Goal: Task Accomplishment & Management: Manage account settings

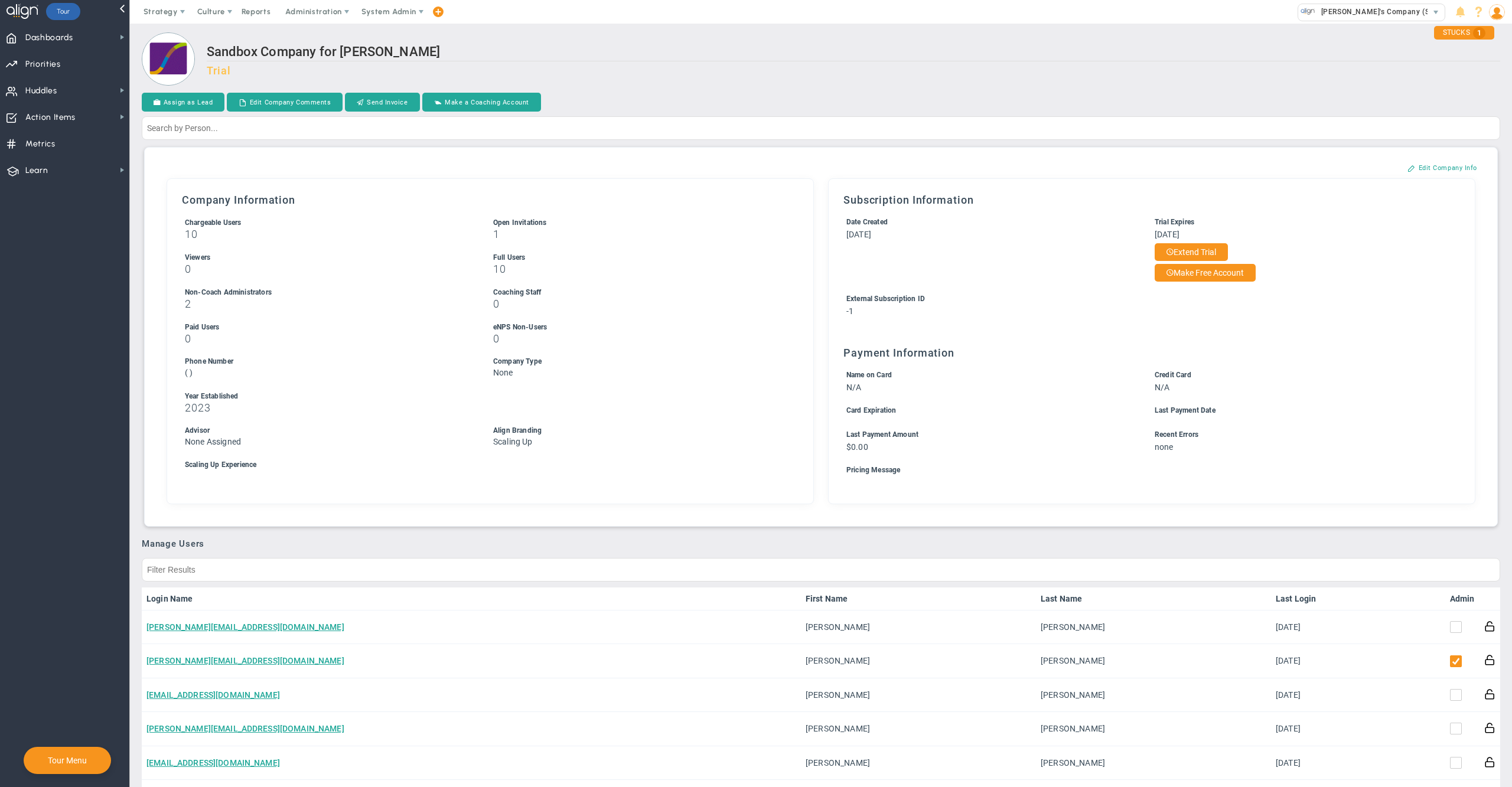
scroll to position [463, 0]
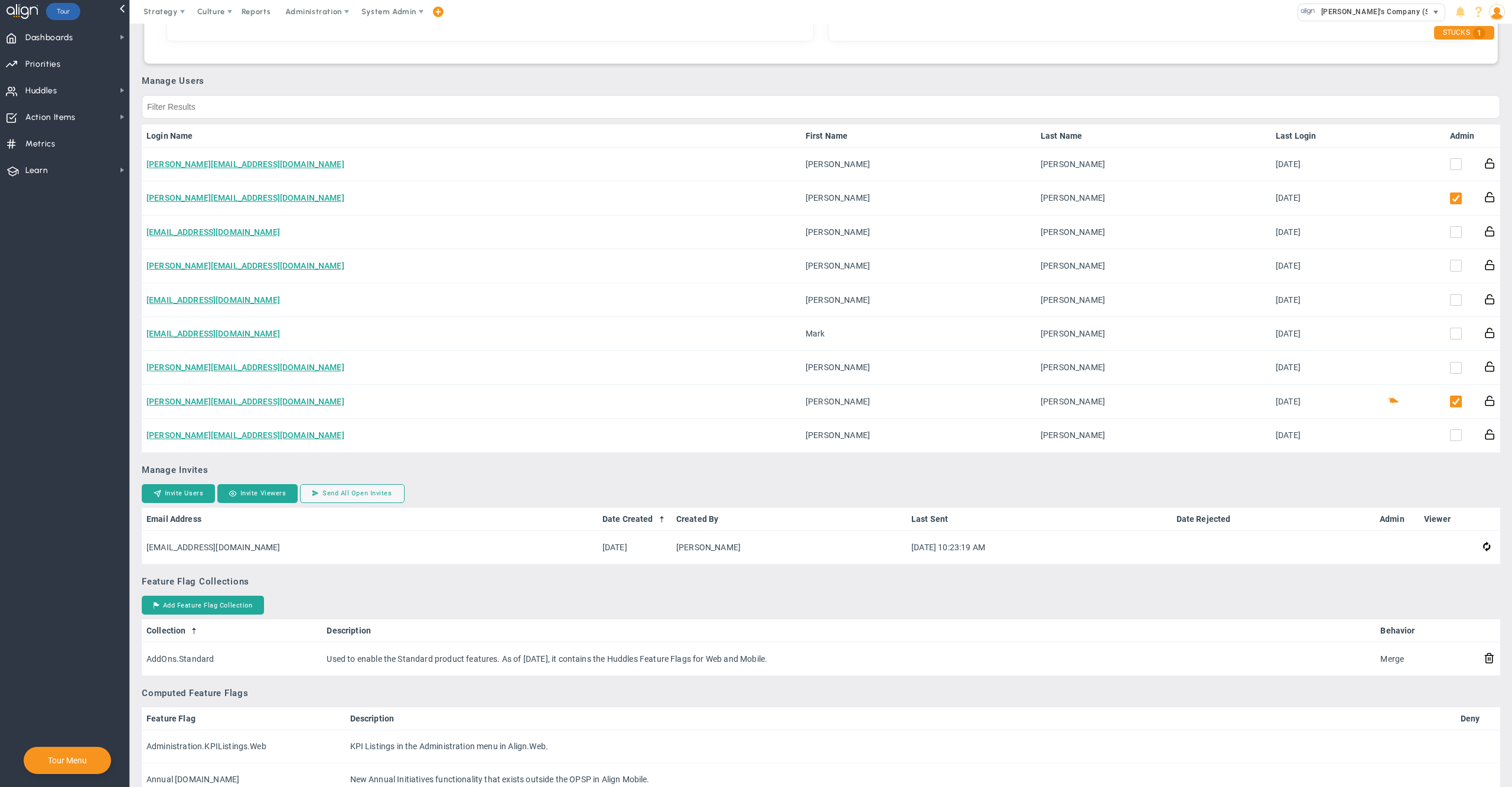
click at [1395, 15] on span "[PERSON_NAME]'s Company (Sandbox)" at bounding box center [1387, 11] width 143 height 15
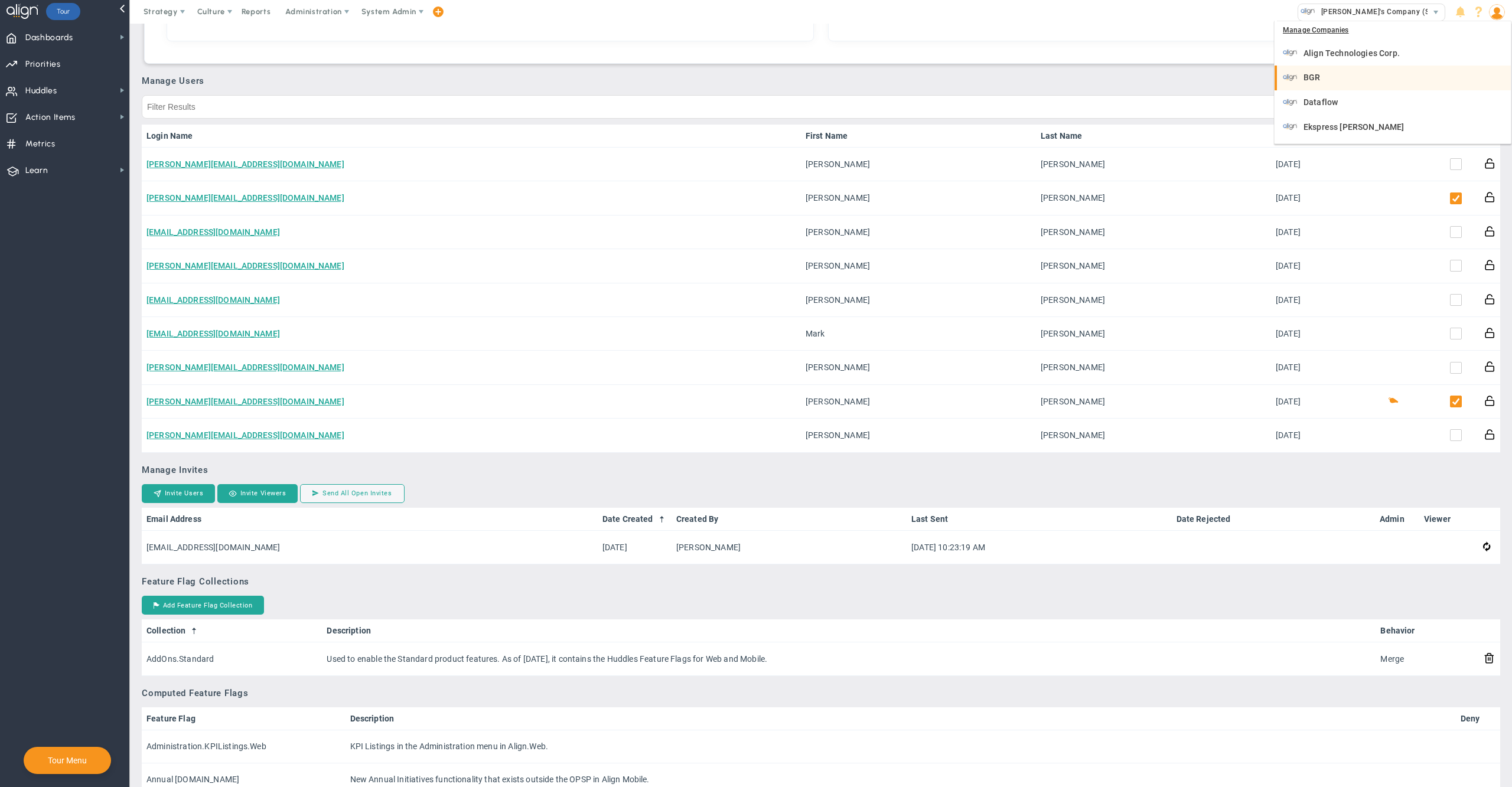
click at [1371, 39] on div "Manage Companies" at bounding box center [1392, 31] width 236 height 20
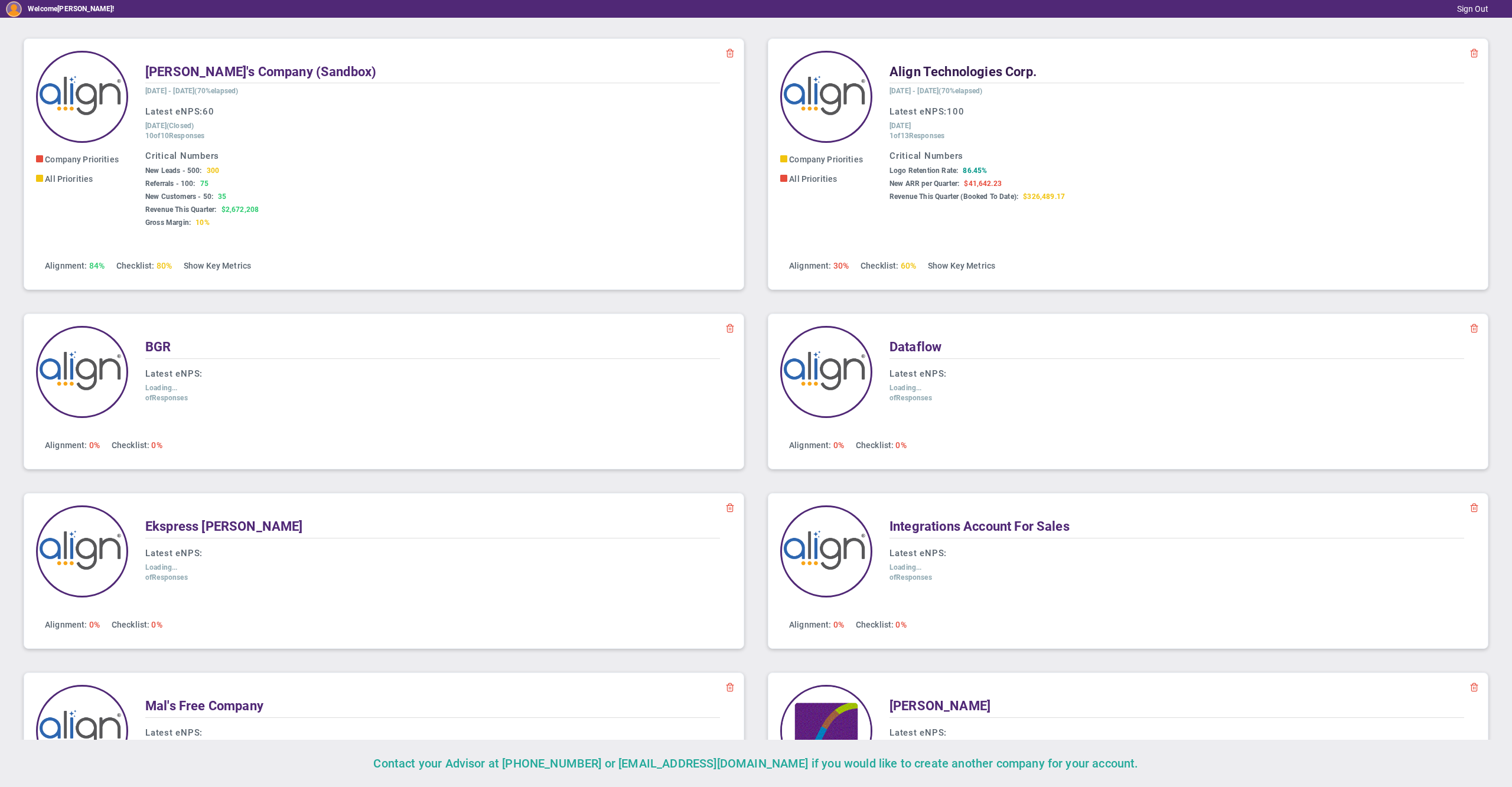
click at [941, 79] on span "Align Technologies Corp." at bounding box center [963, 72] width 147 height 15
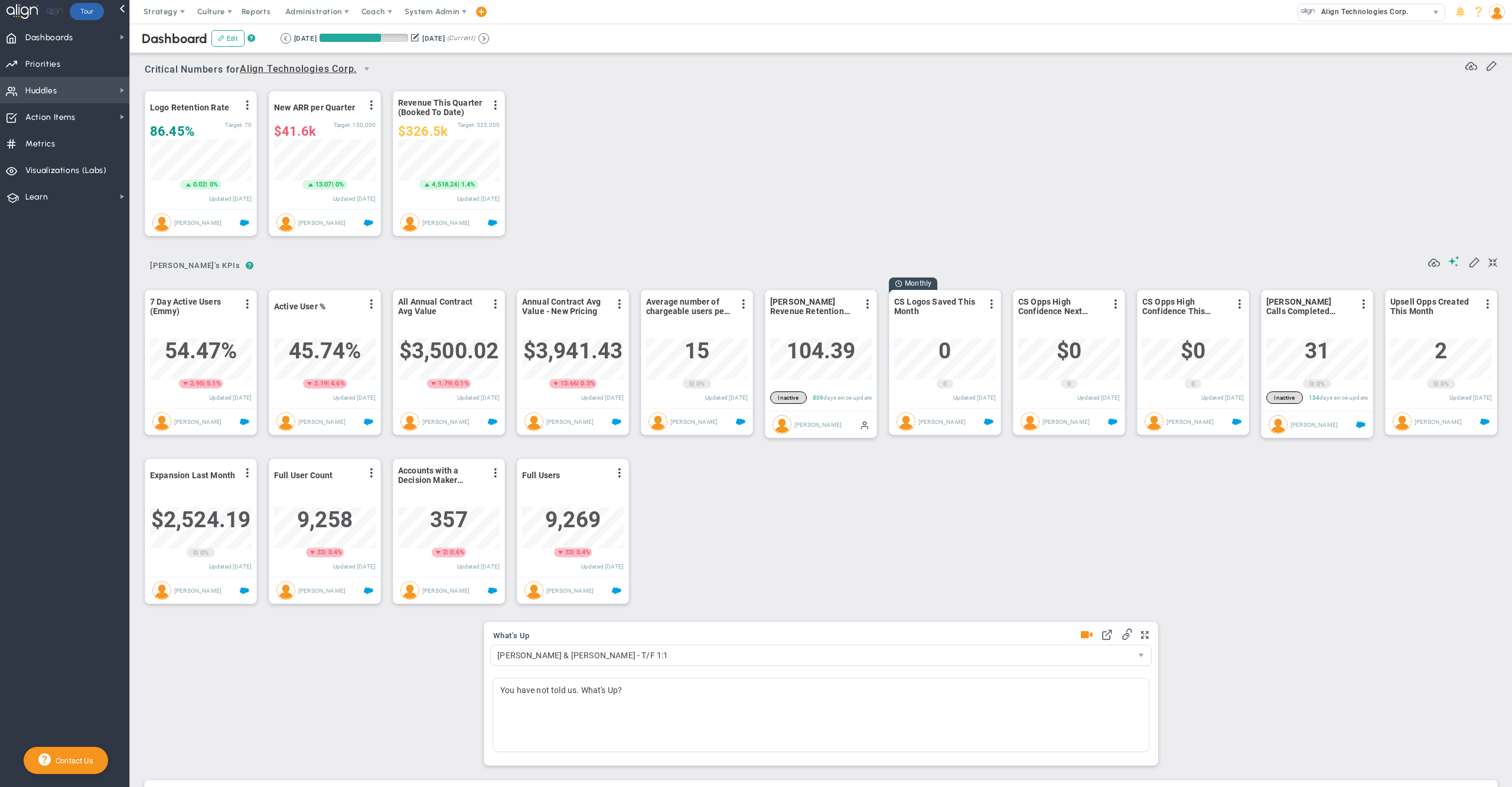
click at [69, 87] on span "Huddles Huddles" at bounding box center [65, 90] width 129 height 27
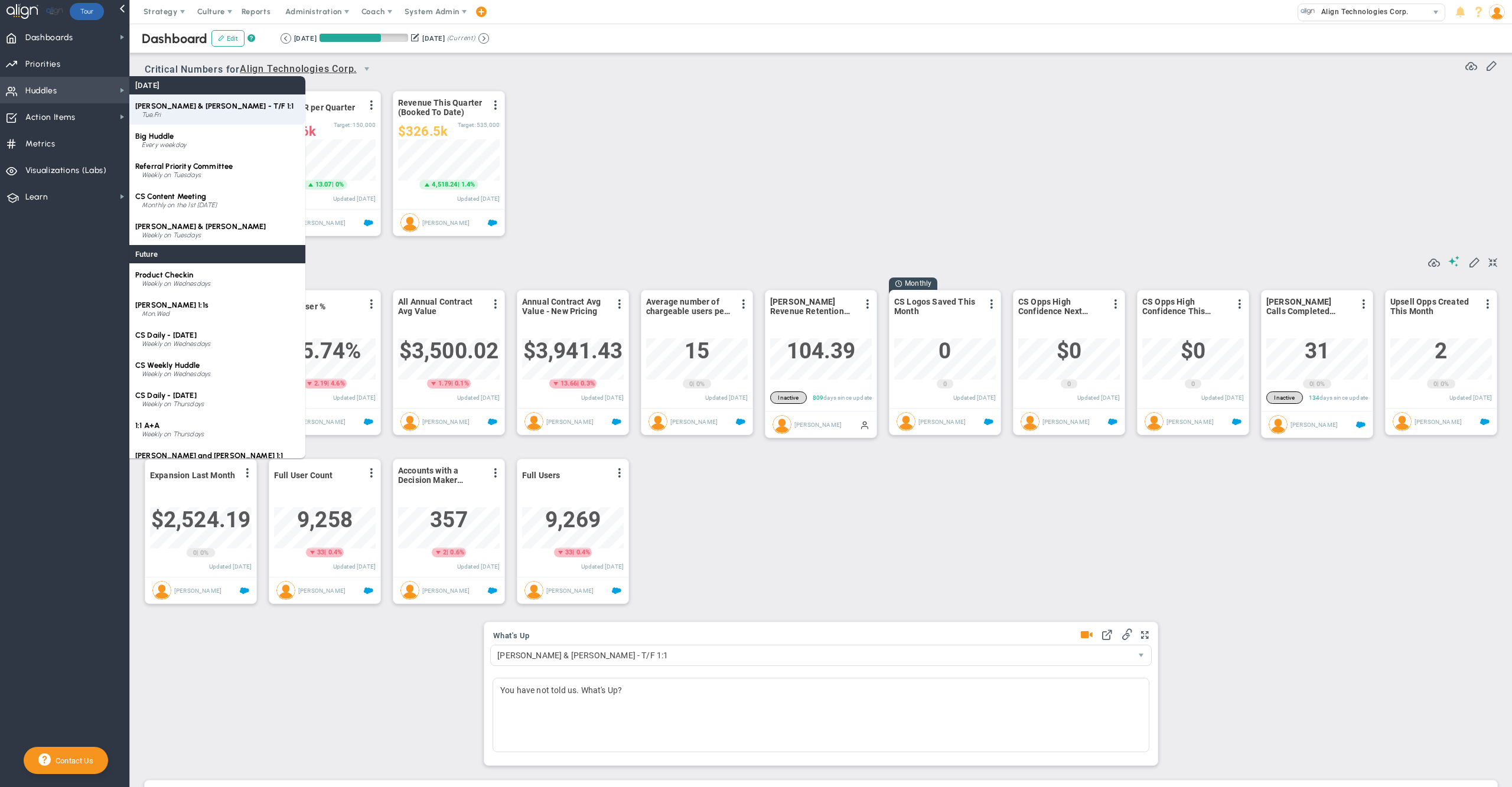
click at [166, 102] on span "[PERSON_NAME] & [PERSON_NAME] - T/F 1:1" at bounding box center [214, 106] width 158 height 9
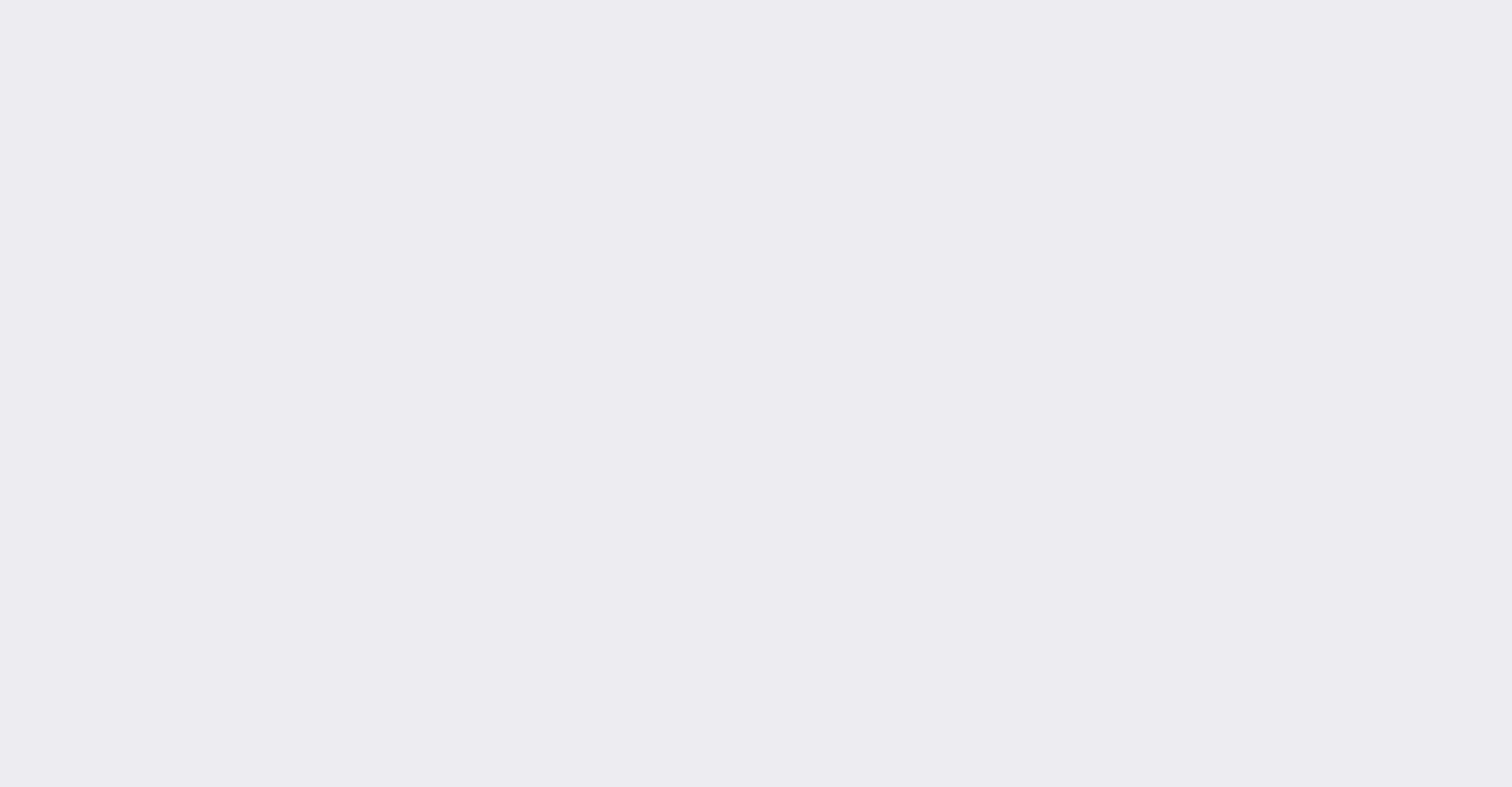
type input "[DATE]"
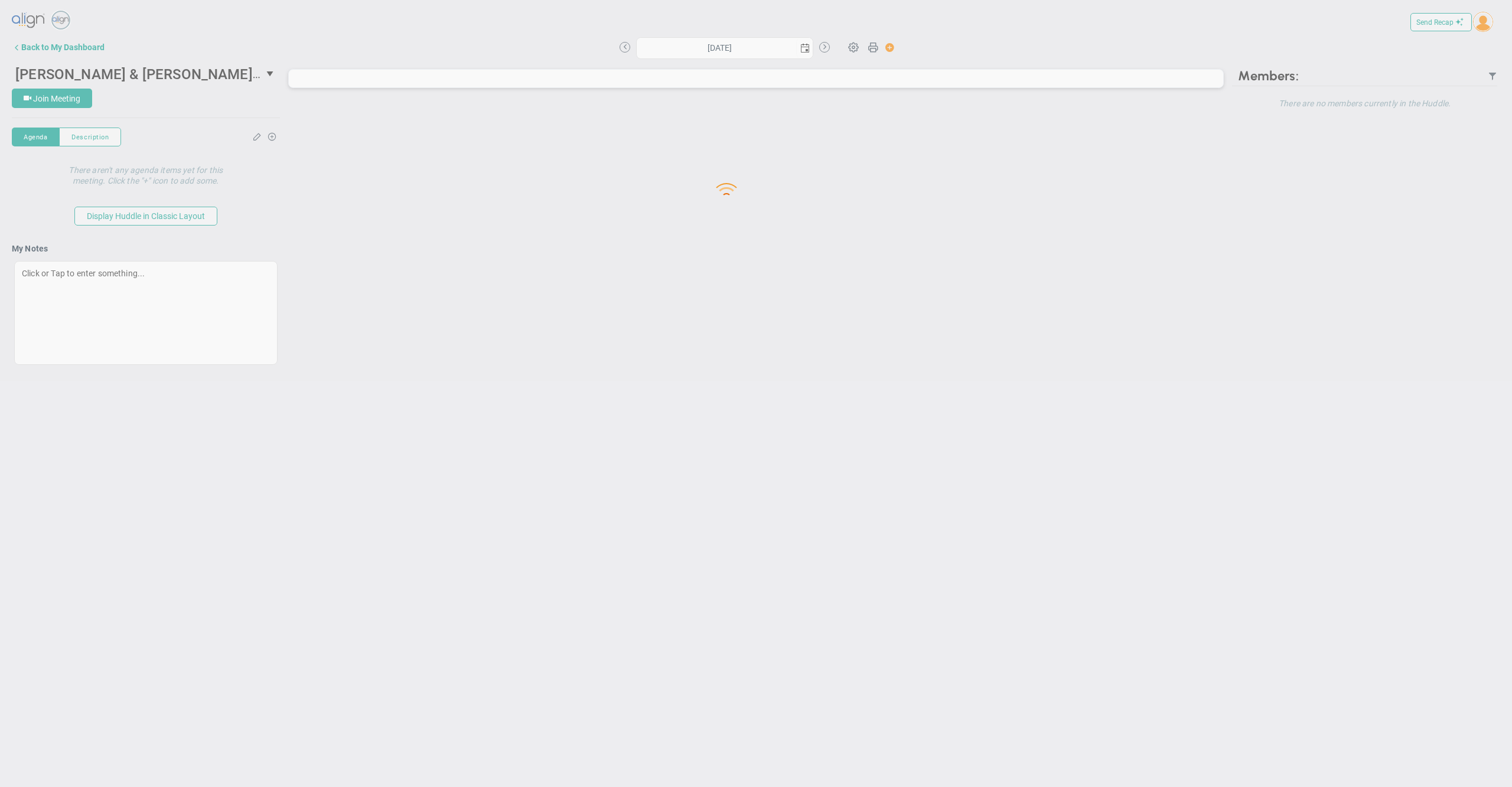
type input "[DATE]"
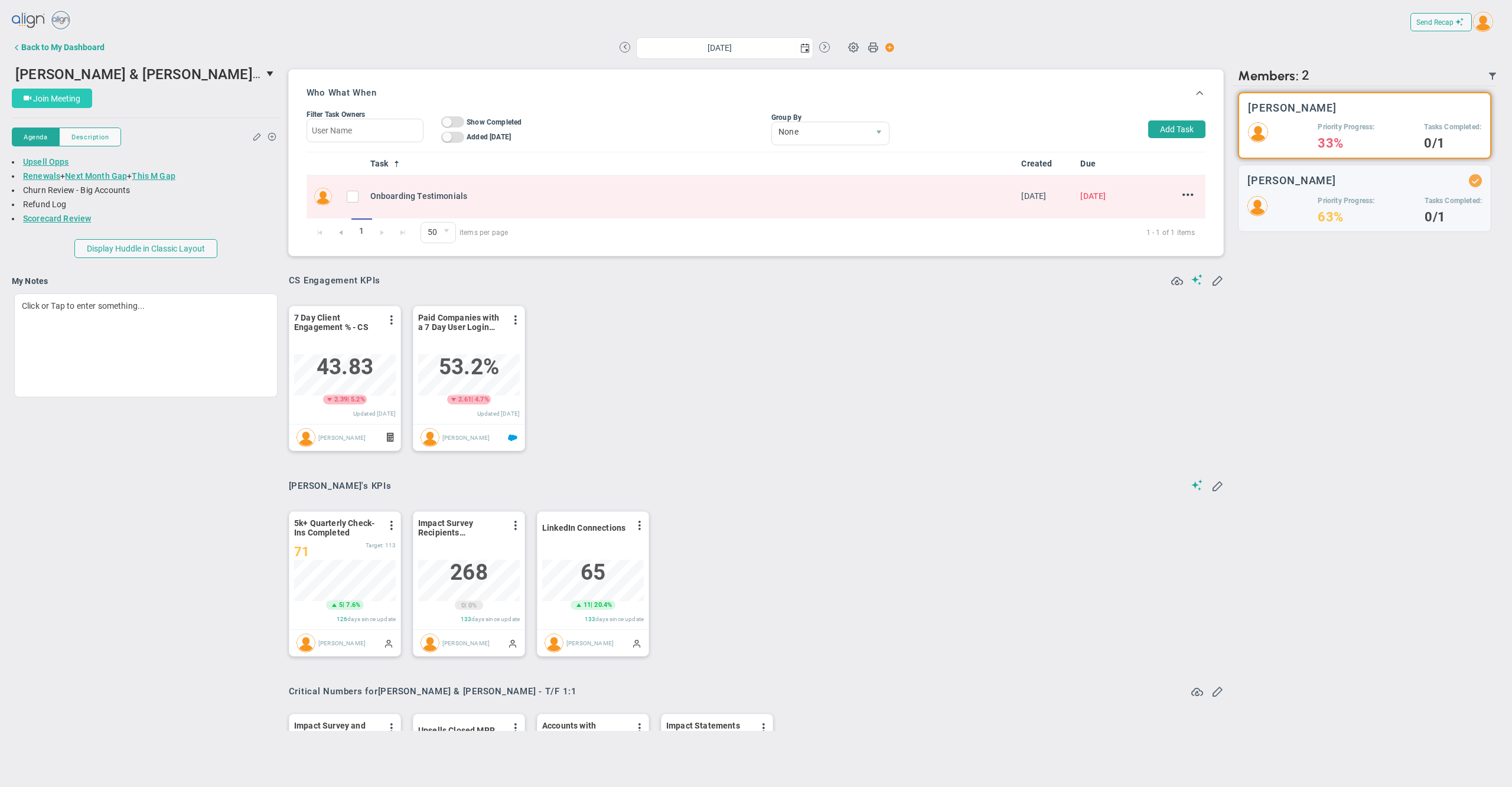
click at [80, 95] on span "Join Meeting" at bounding box center [57, 99] width 47 height 10
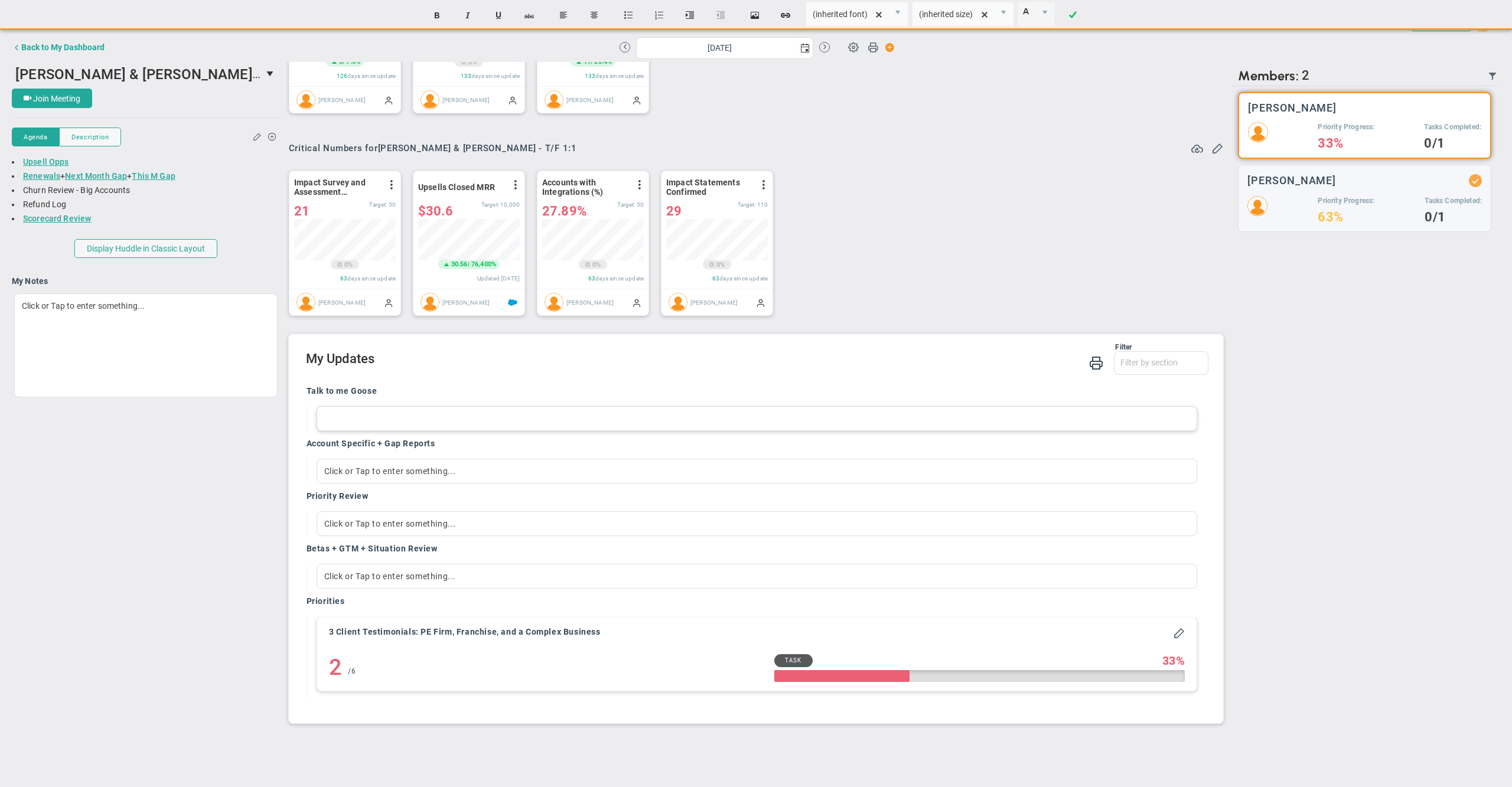
click at [401, 416] on div at bounding box center [757, 419] width 881 height 25
click at [376, 469] on div at bounding box center [757, 471] width 881 height 25
click at [221, 541] on div "[PERSON_NAME] & [PERSON_NAME] - T/F 1:1 37480 Join Meeting [GEOGRAPHIC_DATA] [G…" at bounding box center [756, 397] width 1489 height 669
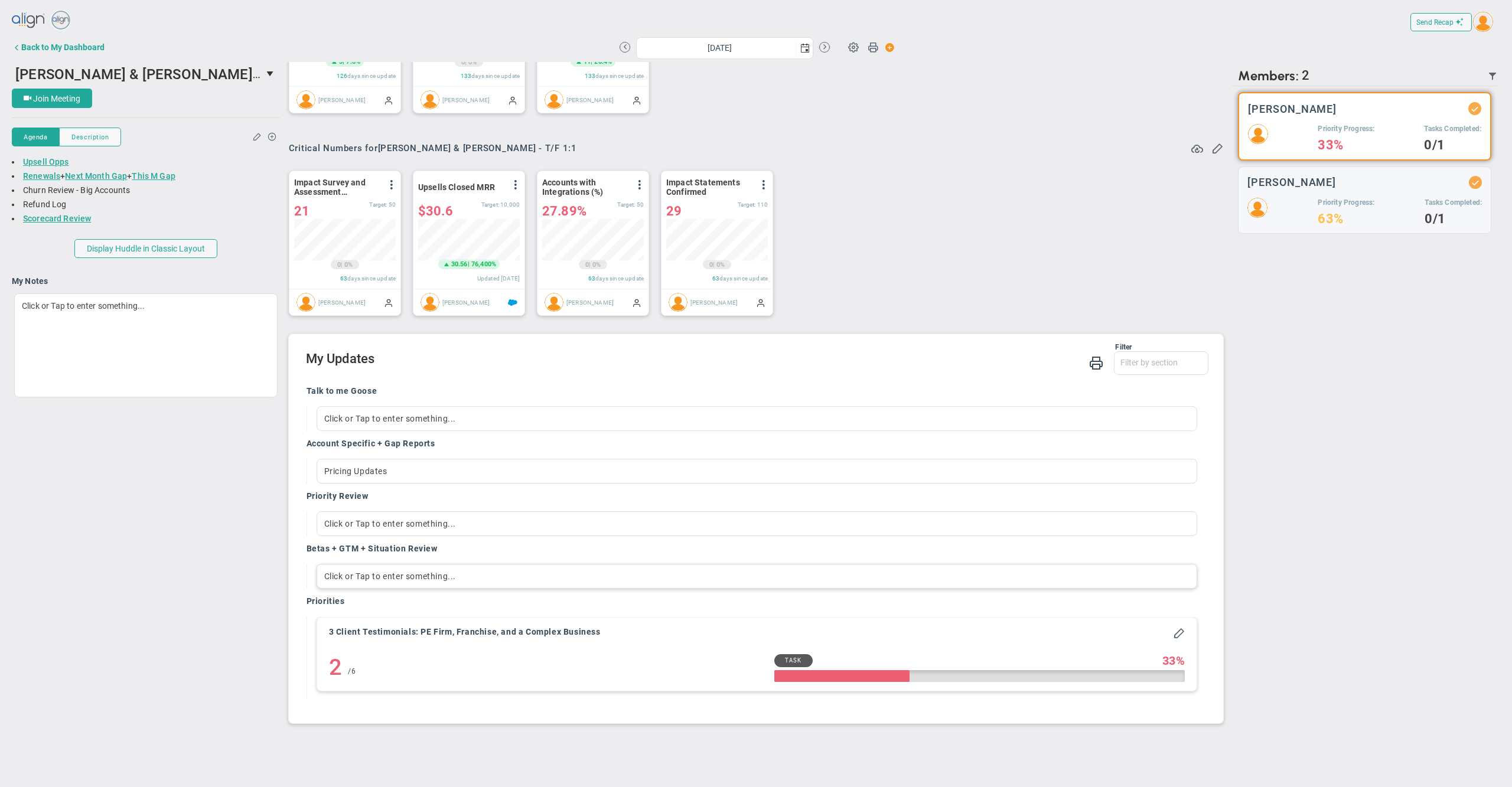
click at [383, 583] on div "Click or Tap to enter something..." at bounding box center [757, 576] width 881 height 25
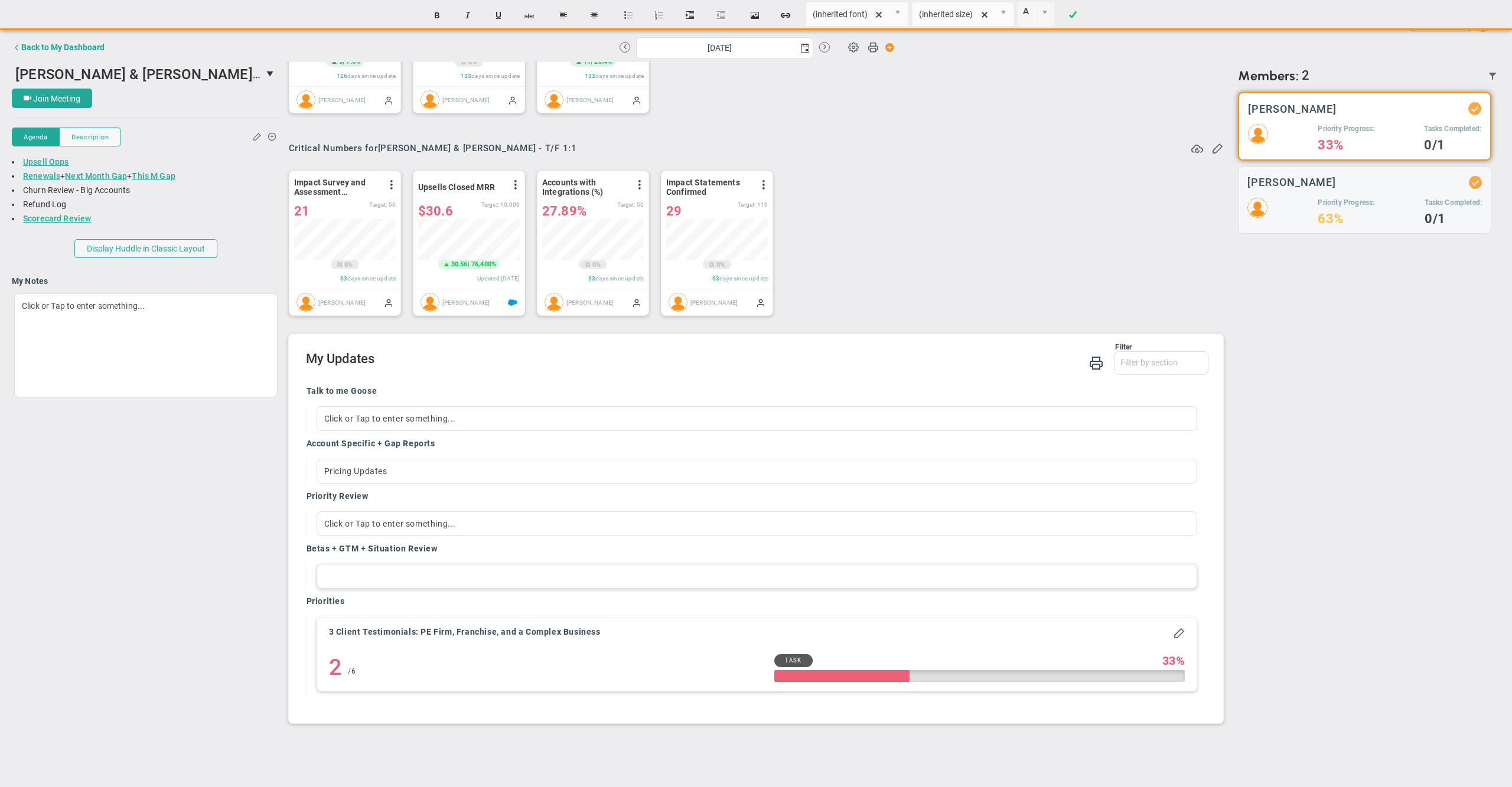
click at [383, 583] on div at bounding box center [757, 576] width 881 height 25
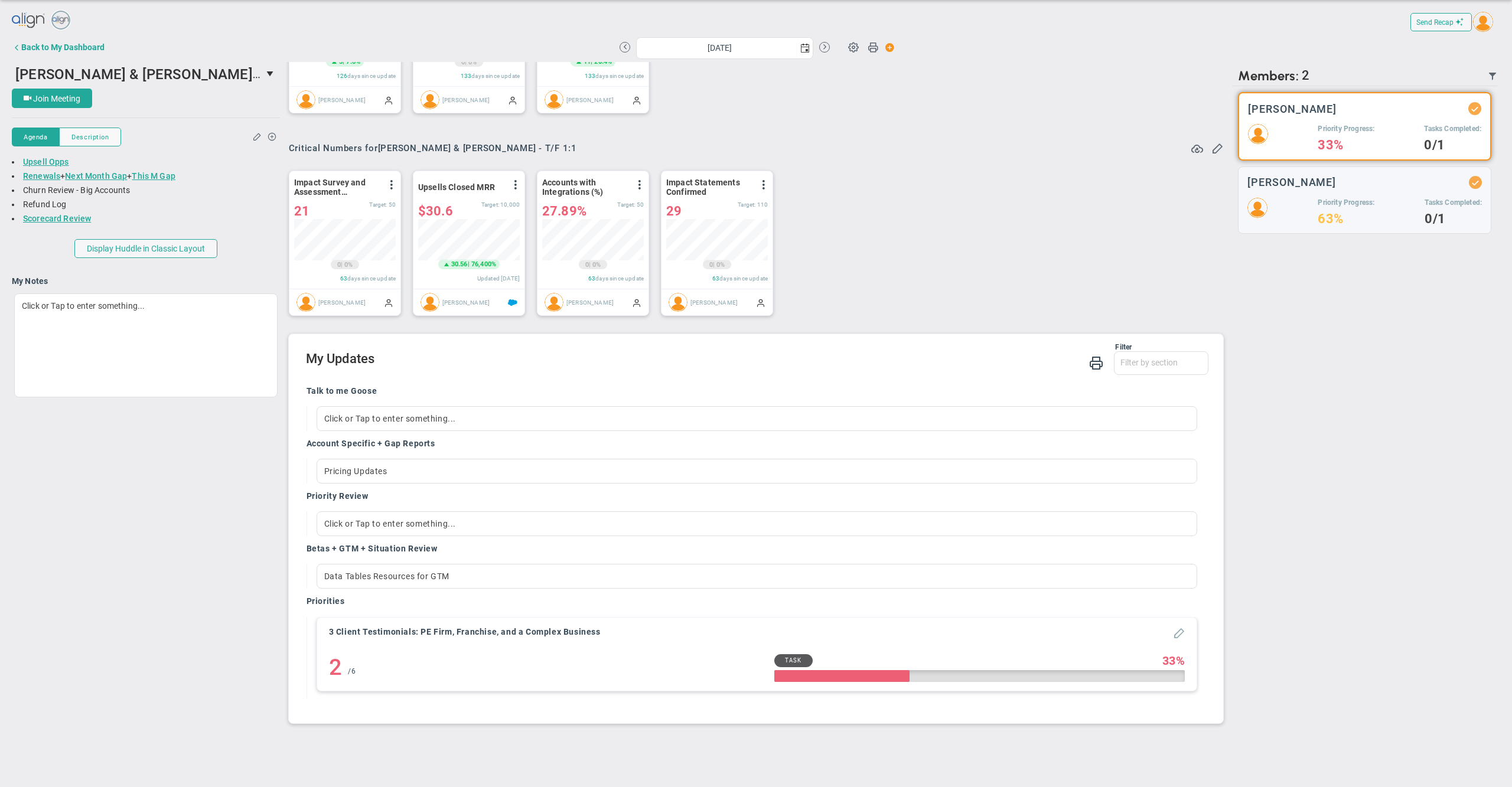
click at [1173, 633] on span at bounding box center [1179, 632] width 12 height 12
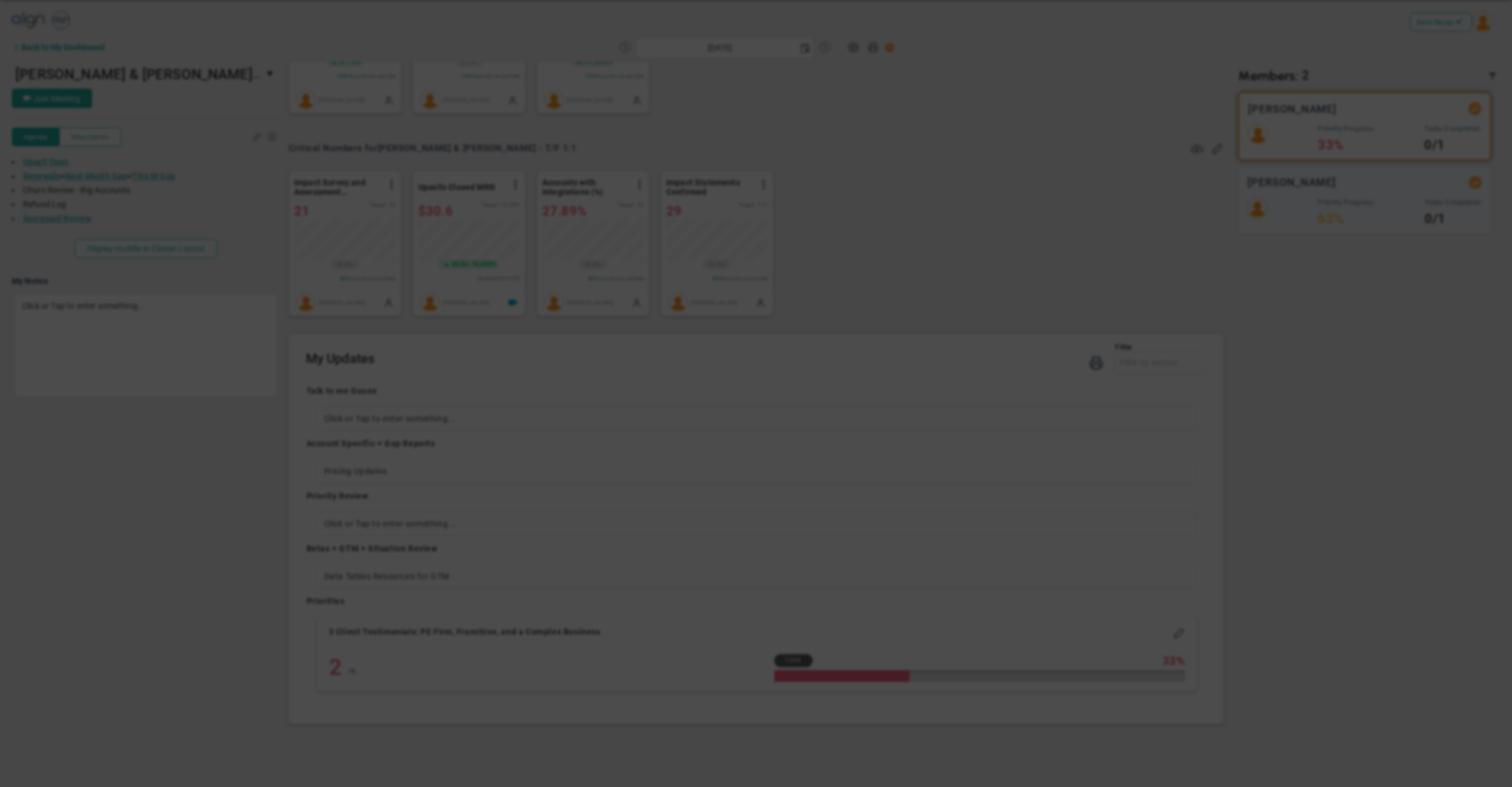
type input "3 Client Testimonials: PE Firm, Franchise, and a Complex Business"
radio input "true"
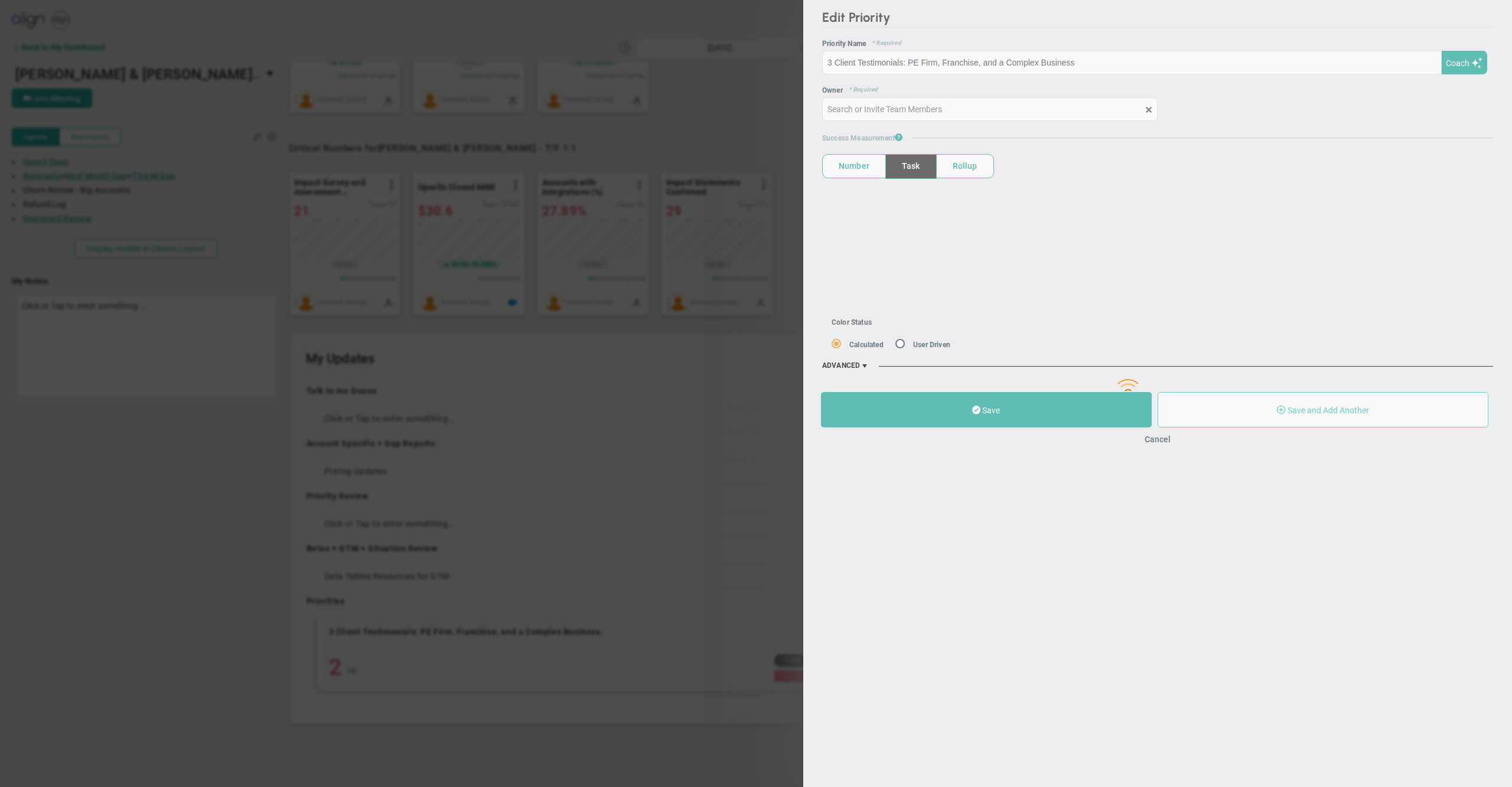
type input "[PERSON_NAME]"
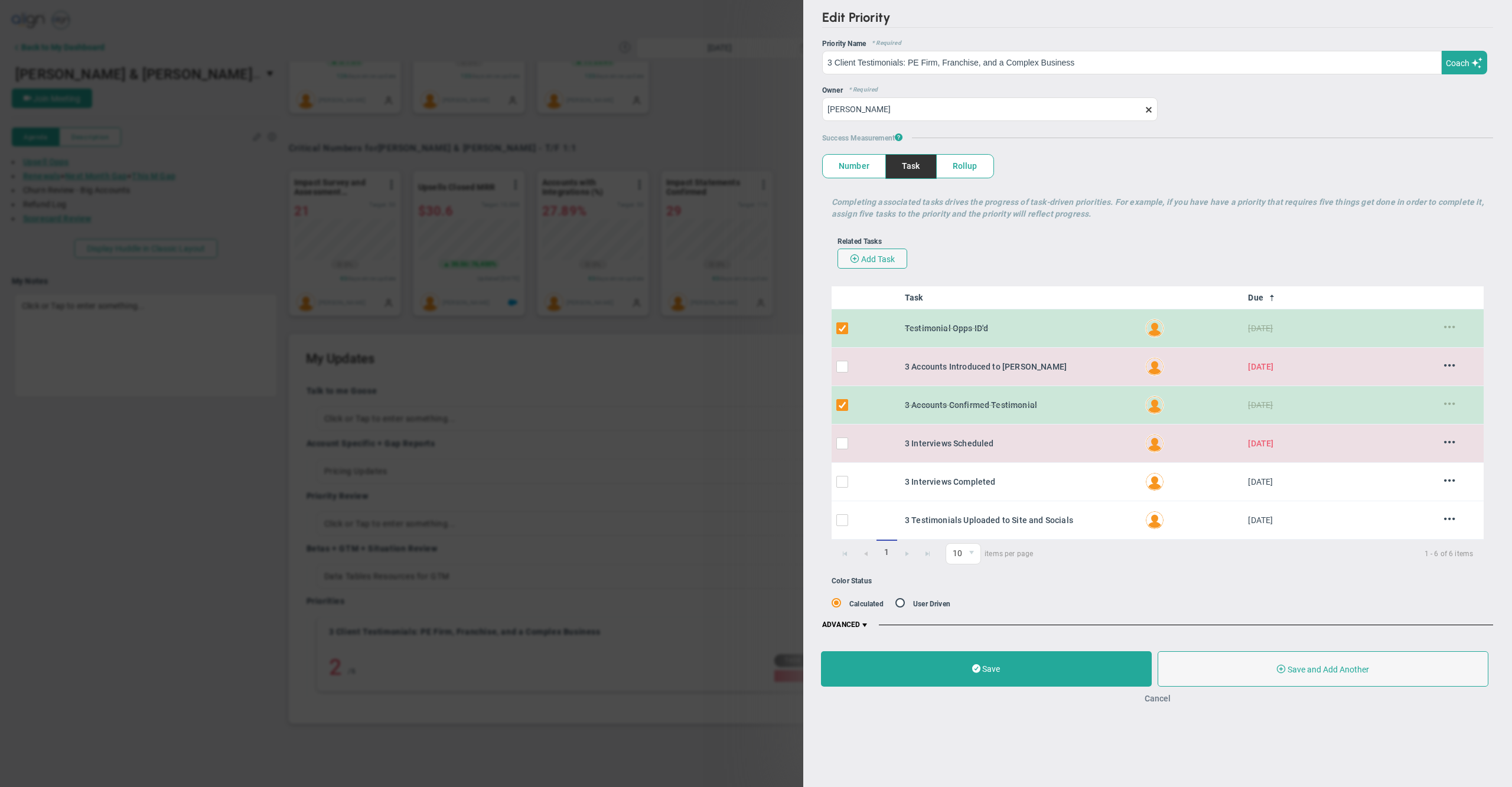
click at [1156, 703] on button "Cancel" at bounding box center [1157, 699] width 26 height 10
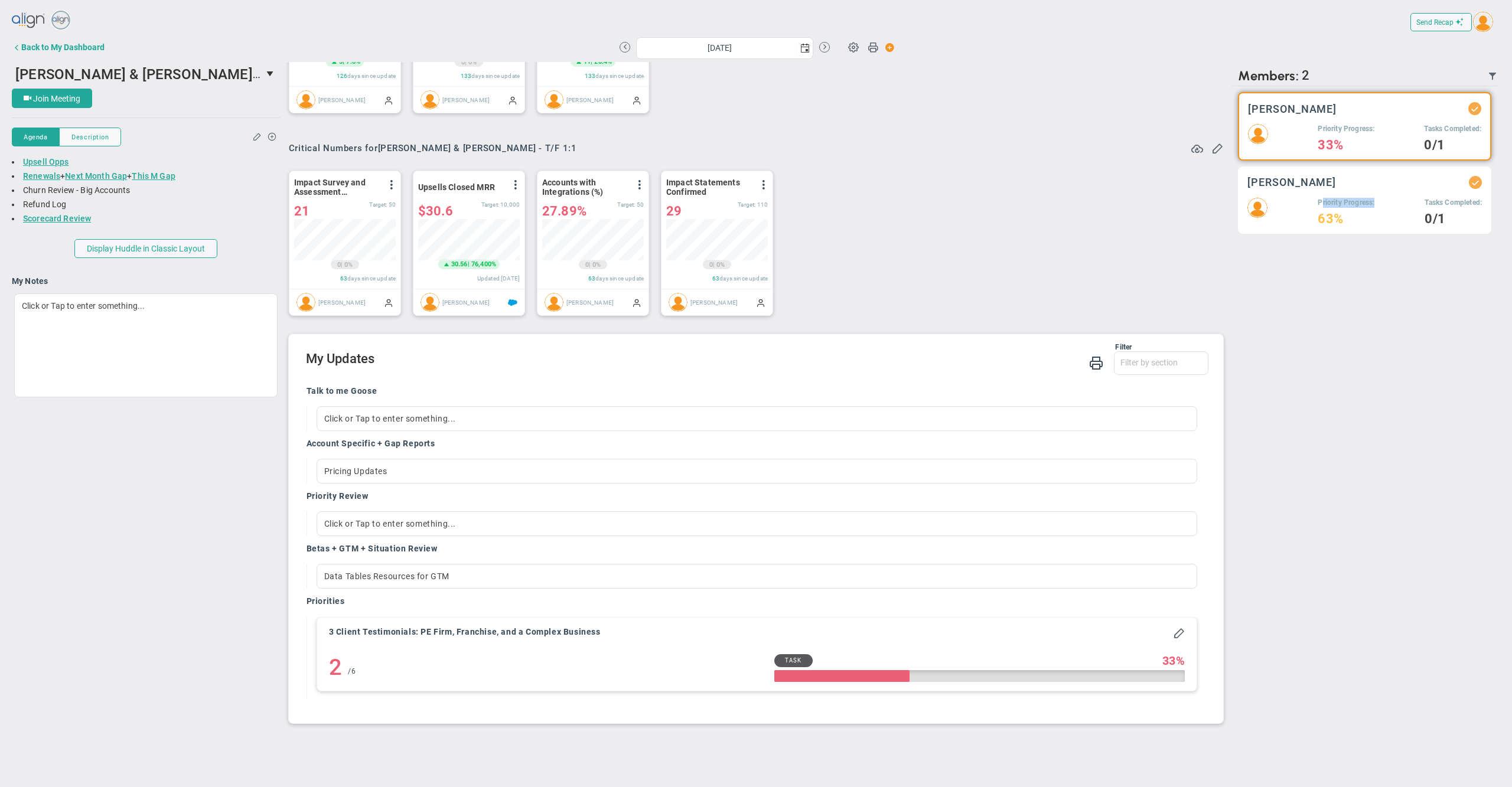
click at [1319, 205] on h5 "Priority Progress:" at bounding box center [1346, 203] width 57 height 10
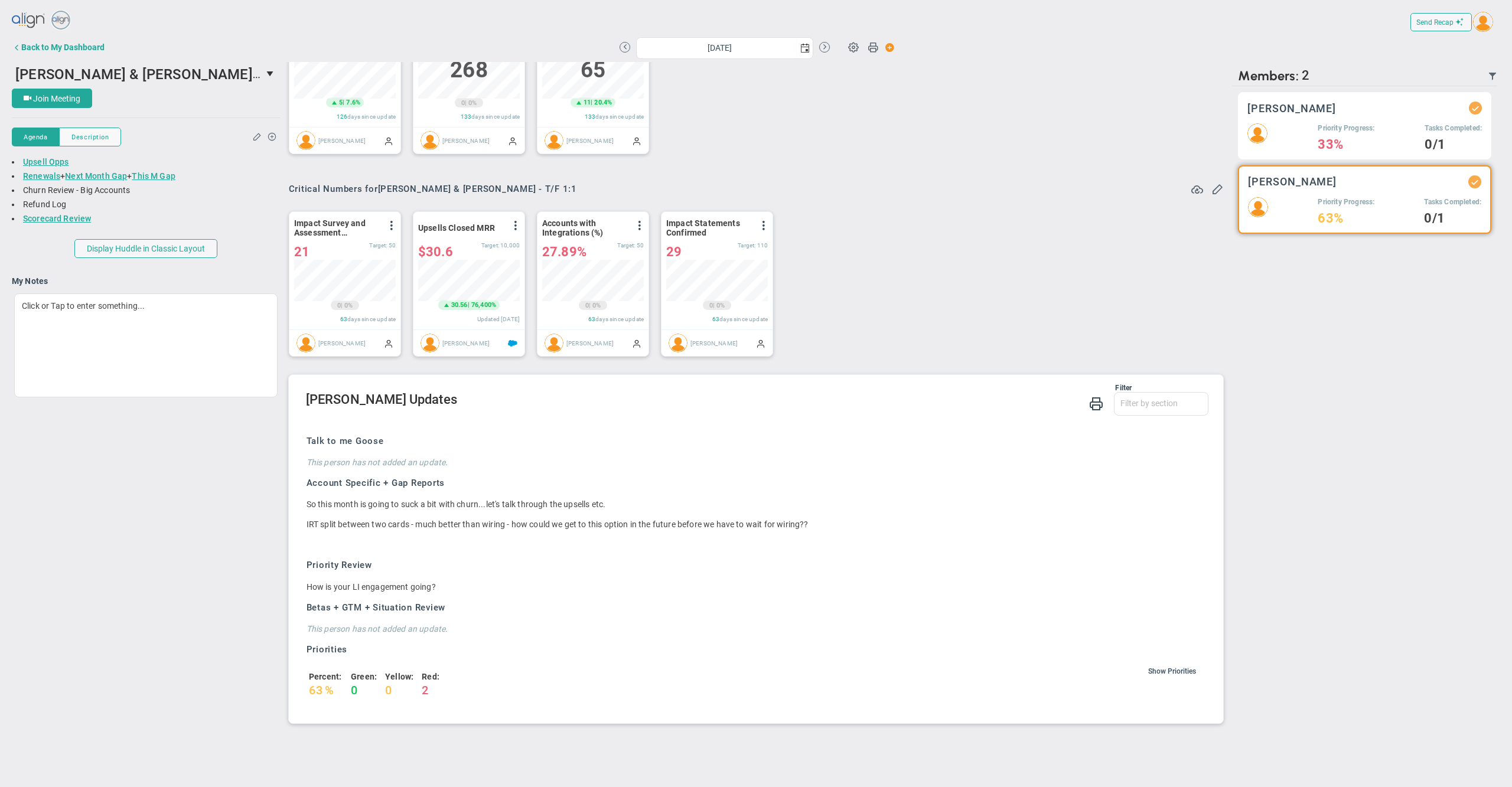
click at [1319, 115] on div "[PERSON_NAME]" at bounding box center [1365, 108] width 234 height 13
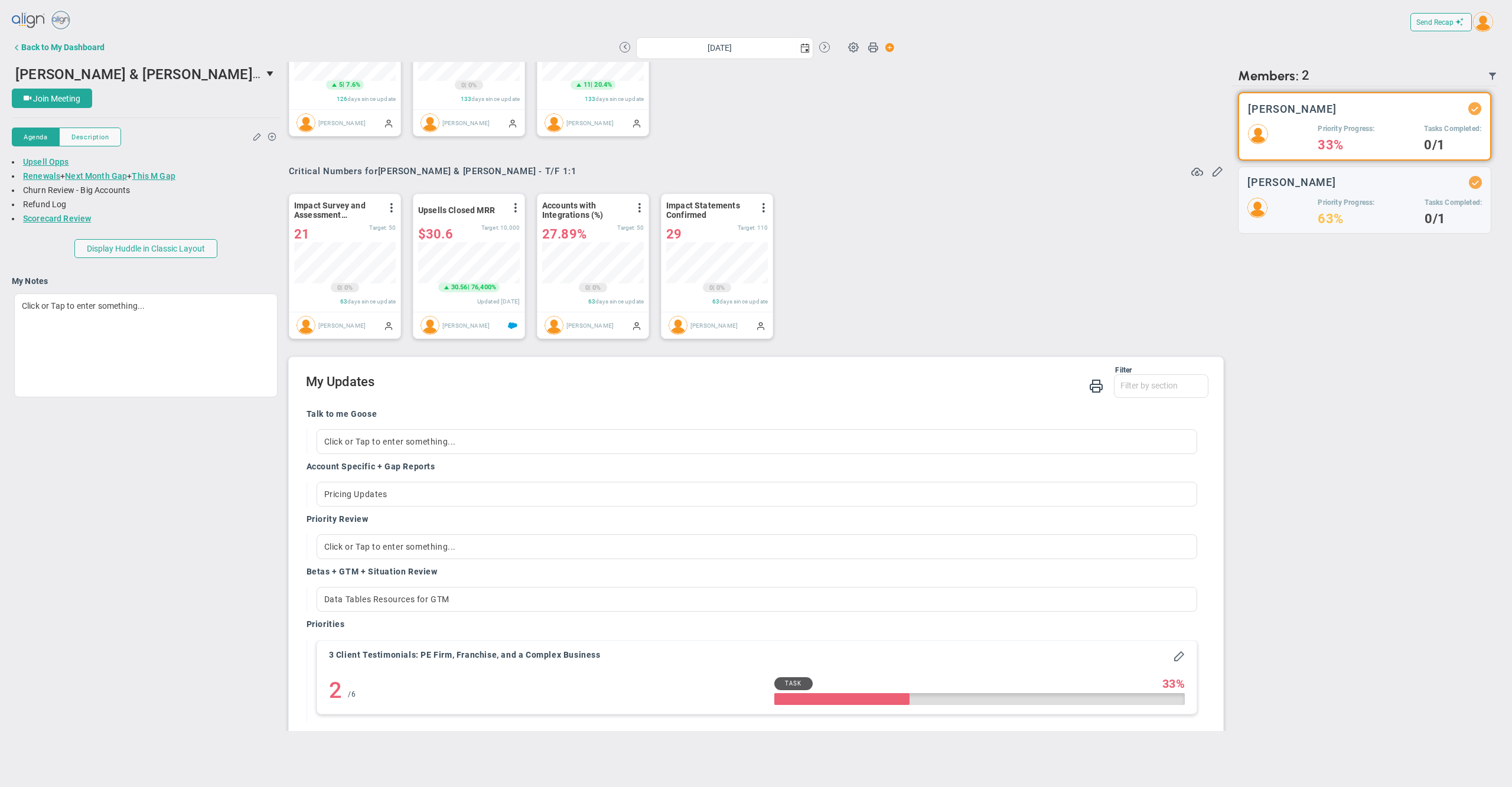
scroll to position [567, 0]
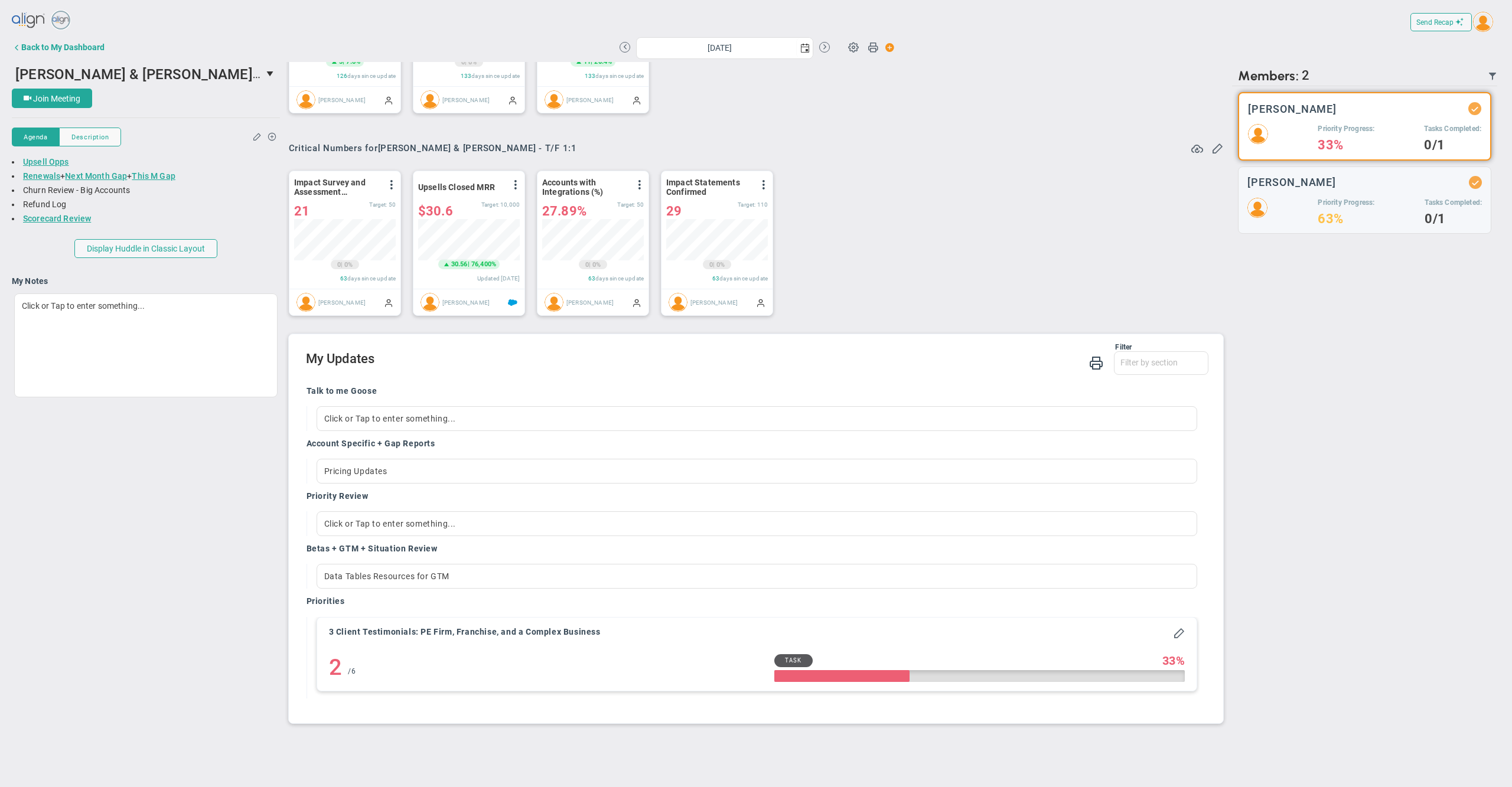
click at [670, 364] on div "Filter Talk to me Goose Account Specific + Gap Reports Priority Review Betas + …" at bounding box center [758, 360] width 903 height 34
click at [983, 200] on div "Impact Survey and Assessment Responses View Historical Graph Edit Make "No Chan…" at bounding box center [752, 243] width 950 height 166
click at [407, 473] on div "Pricing Updates" at bounding box center [757, 471] width 881 height 25
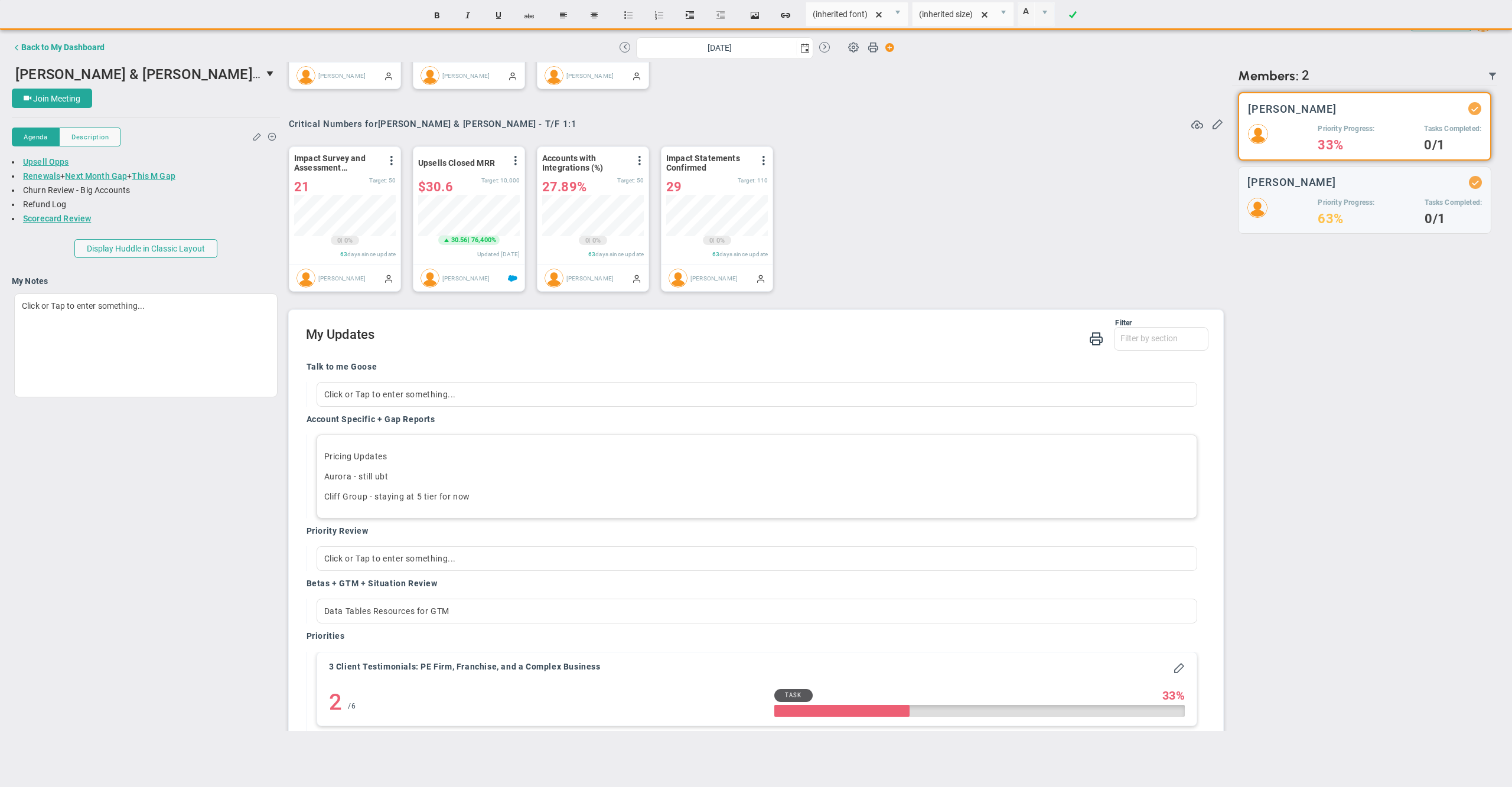
click at [322, 519] on div "Pricing Updates Aurora - still ubt Cliff Group - staying at 5 tier for now ﻿" at bounding box center [757, 477] width 881 height 84
click at [324, 499] on div "Pricing Updates Aurora - still ubt [DATE] - Cliff Group - staying at 5 tier for…" at bounding box center [757, 477] width 881 height 84
click at [582, 519] on div "Pricing Updates [DATE] - Aurora - still ubt [DATE] - Cliff Group - staying at 5…" at bounding box center [757, 477] width 881 height 84
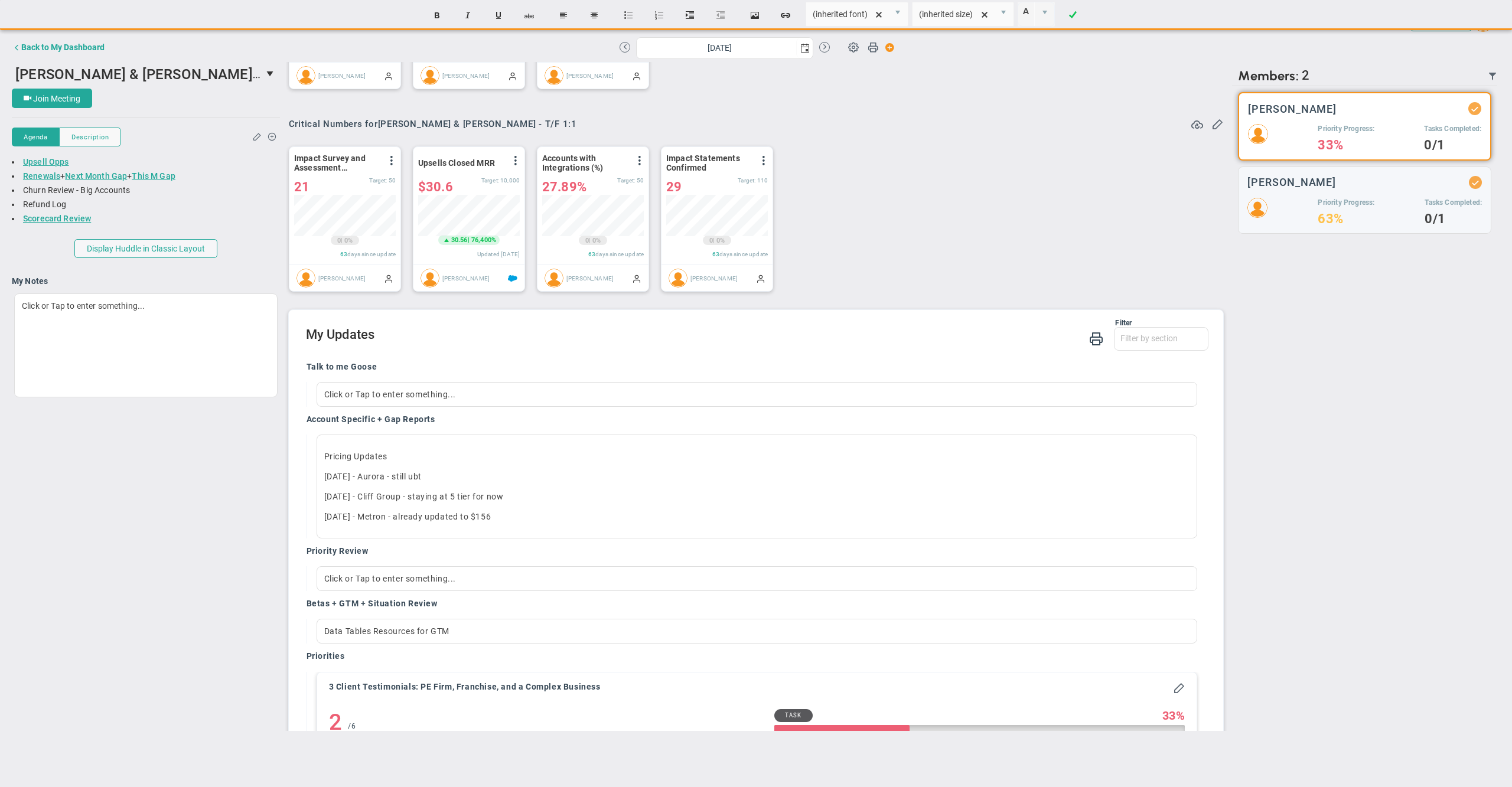
click at [776, 375] on div "Talk to me Goose" at bounding box center [753, 368] width 894 height 14
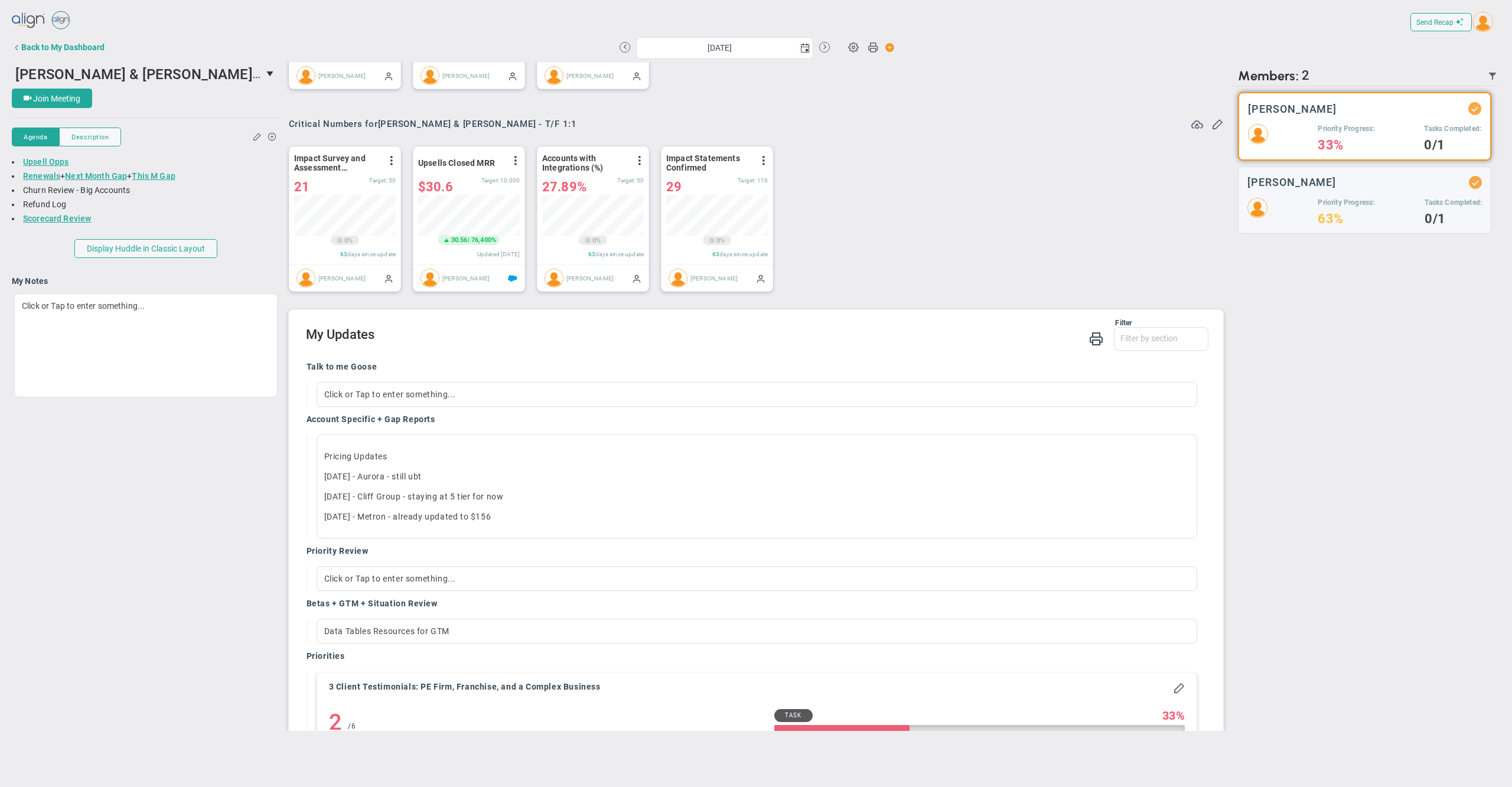
click at [749, 344] on h2 "My Updates" at bounding box center [758, 335] width 903 height 17
click at [789, 375] on div "Talk to me Goose" at bounding box center [753, 368] width 894 height 14
click at [758, 381] on div "Talk to me Goose Click or Tap to enter something... Account Specific + Gap Repo…" at bounding box center [753, 561] width 912 height 417
click at [761, 344] on h2 "My Updates" at bounding box center [758, 335] width 903 height 17
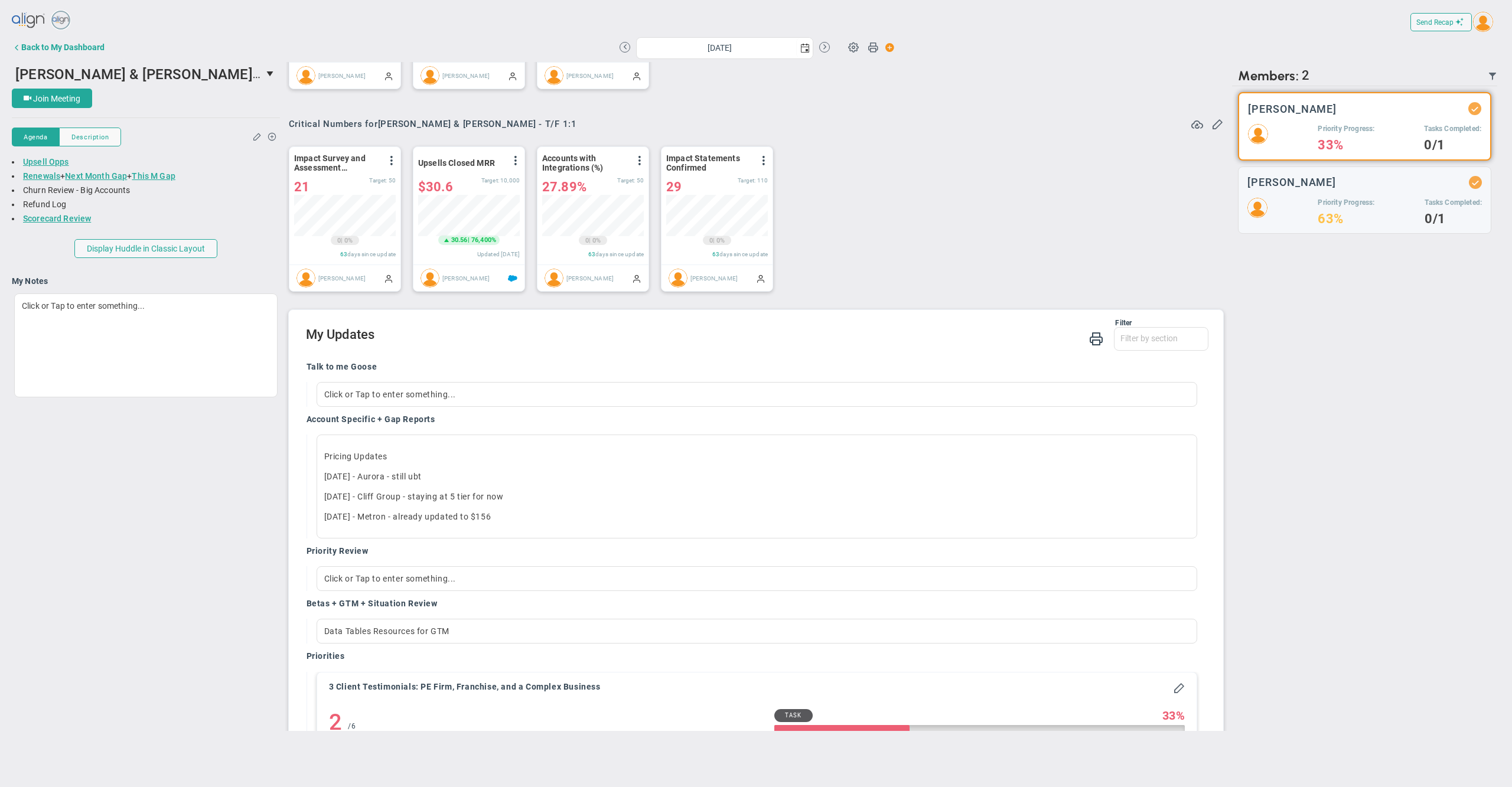
scroll to position [611, 0]
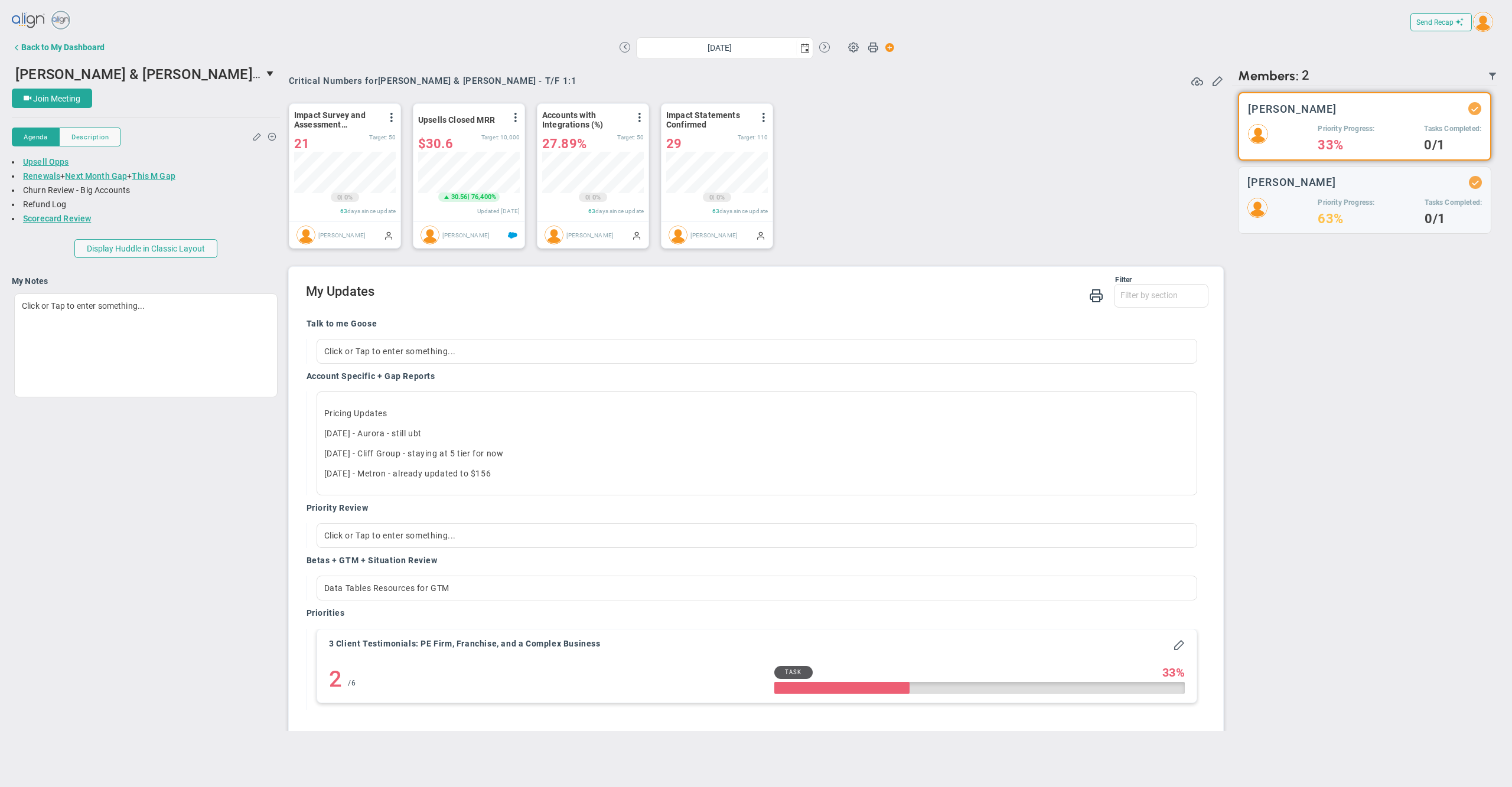
click at [724, 301] on h2 "My Updates" at bounding box center [758, 292] width 903 height 17
click at [782, 330] on div "Talk to me Goose Click or Tap to enter something... Account Specific + Gap Repo…" at bounding box center [753, 518] width 912 height 417
click at [726, 332] on div "Talk to me Goose" at bounding box center [753, 325] width 894 height 14
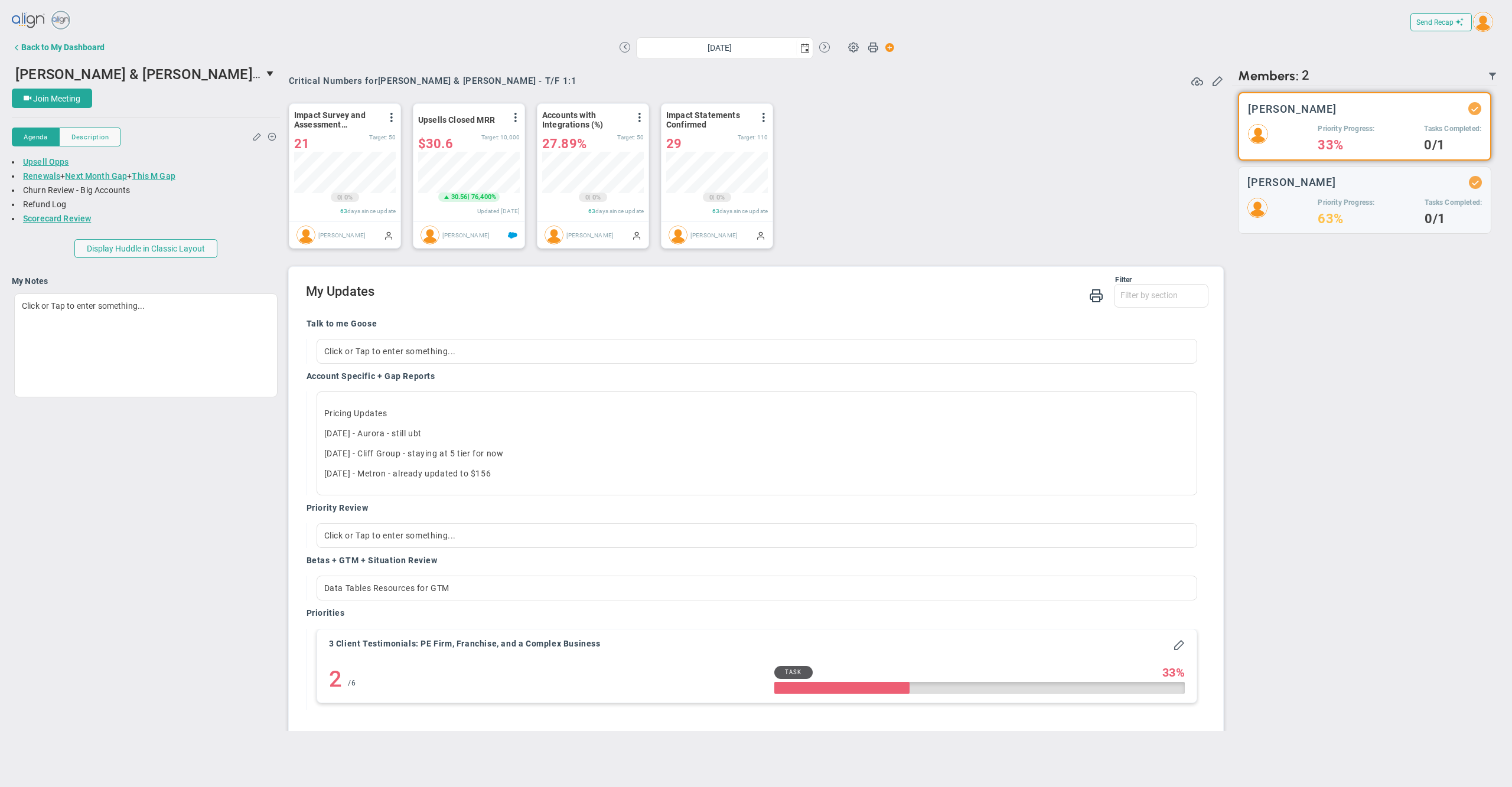
click at [800, 239] on div "Impact Survey and Assessment Responses View Historical Graph Edit Make "No Chan…" at bounding box center [752, 175] width 950 height 166
click at [731, 301] on h2 "My Updates" at bounding box center [758, 292] width 903 height 17
click at [724, 309] on div "Filter Talk to me Goose Account Specific + Gap Reports Priority Review Betas + …" at bounding box center [758, 292] width 903 height 34
click at [710, 309] on div "Filter Talk to me Goose Account Specific + Gap Reports Priority Review Betas + …" at bounding box center [758, 292] width 903 height 34
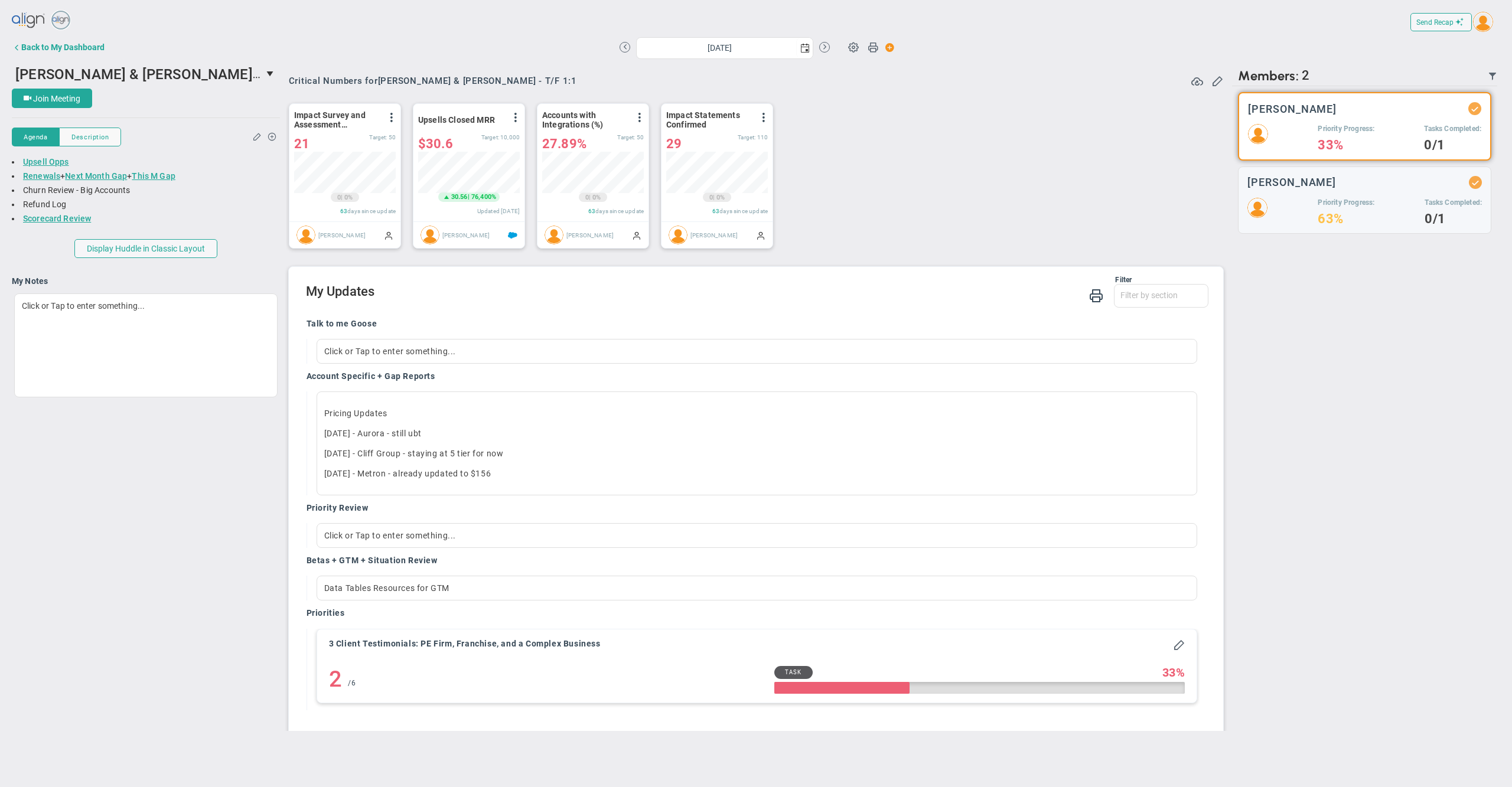
click at [710, 309] on div "Filter Talk to me Goose Account Specific + Gap Reports Priority Review Betas + …" at bounding box center [758, 292] width 903 height 34
click at [767, 309] on div "Filter Talk to me Goose Account Specific + Gap Reports Priority Review Betas + …" at bounding box center [758, 292] width 903 height 34
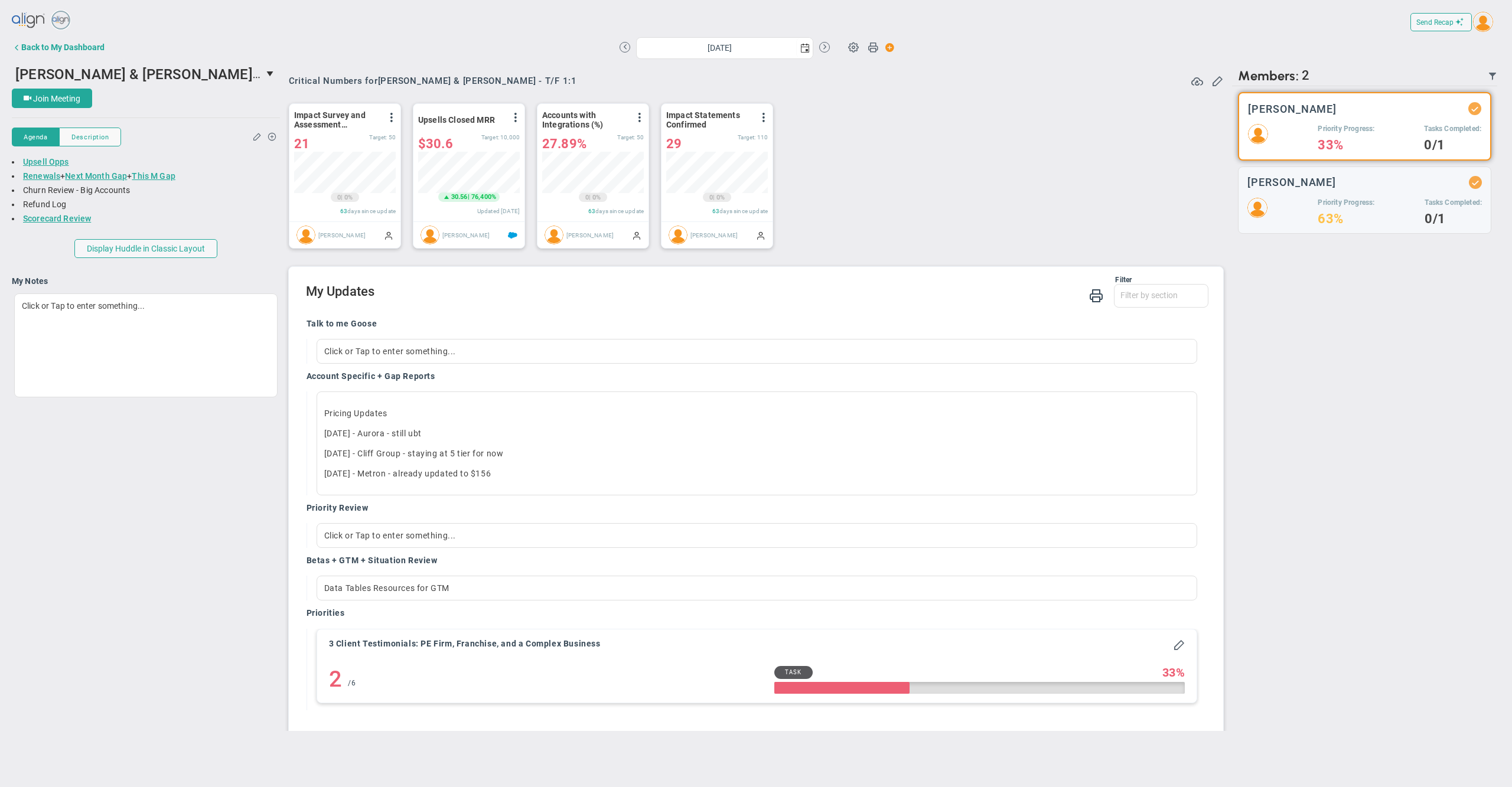
click at [1269, 473] on div "There are no members currently in the Huddle. There are no members with updates…" at bounding box center [1365, 409] width 265 height 645
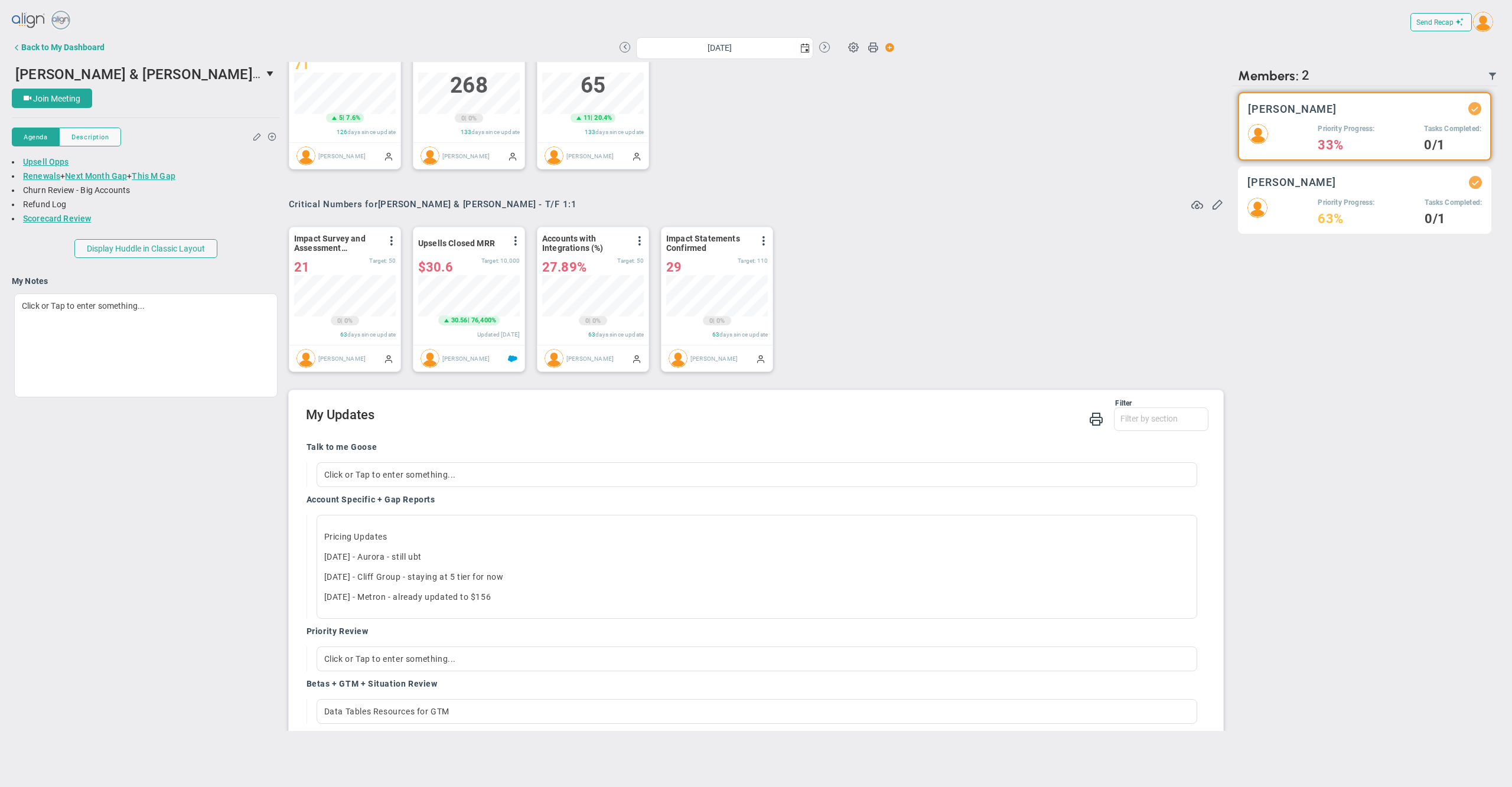
click at [1285, 208] on div "Priority Progress: 63% Tasks Completed: 0/1" at bounding box center [1365, 211] width 234 height 27
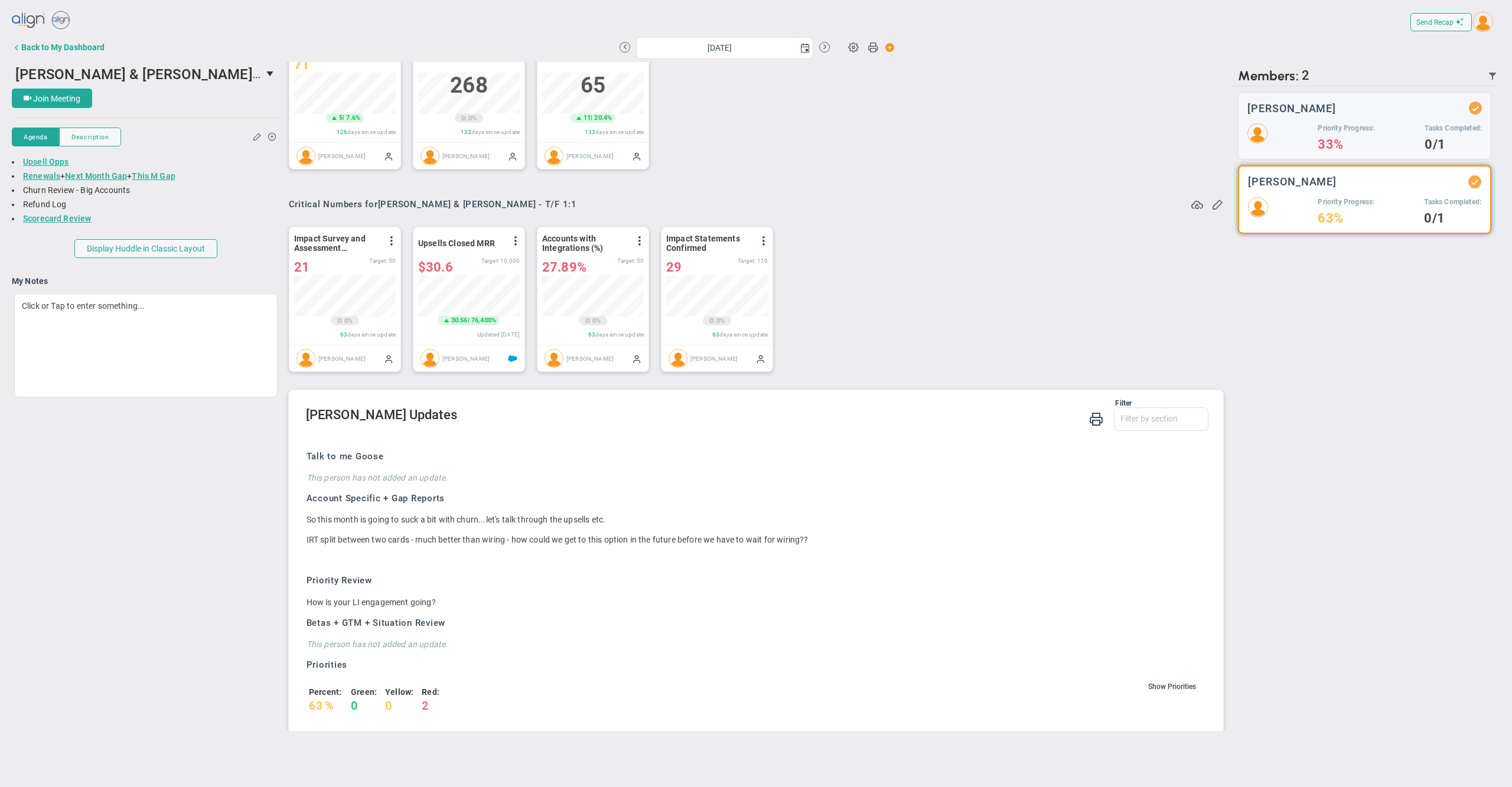
scroll to position [520, 0]
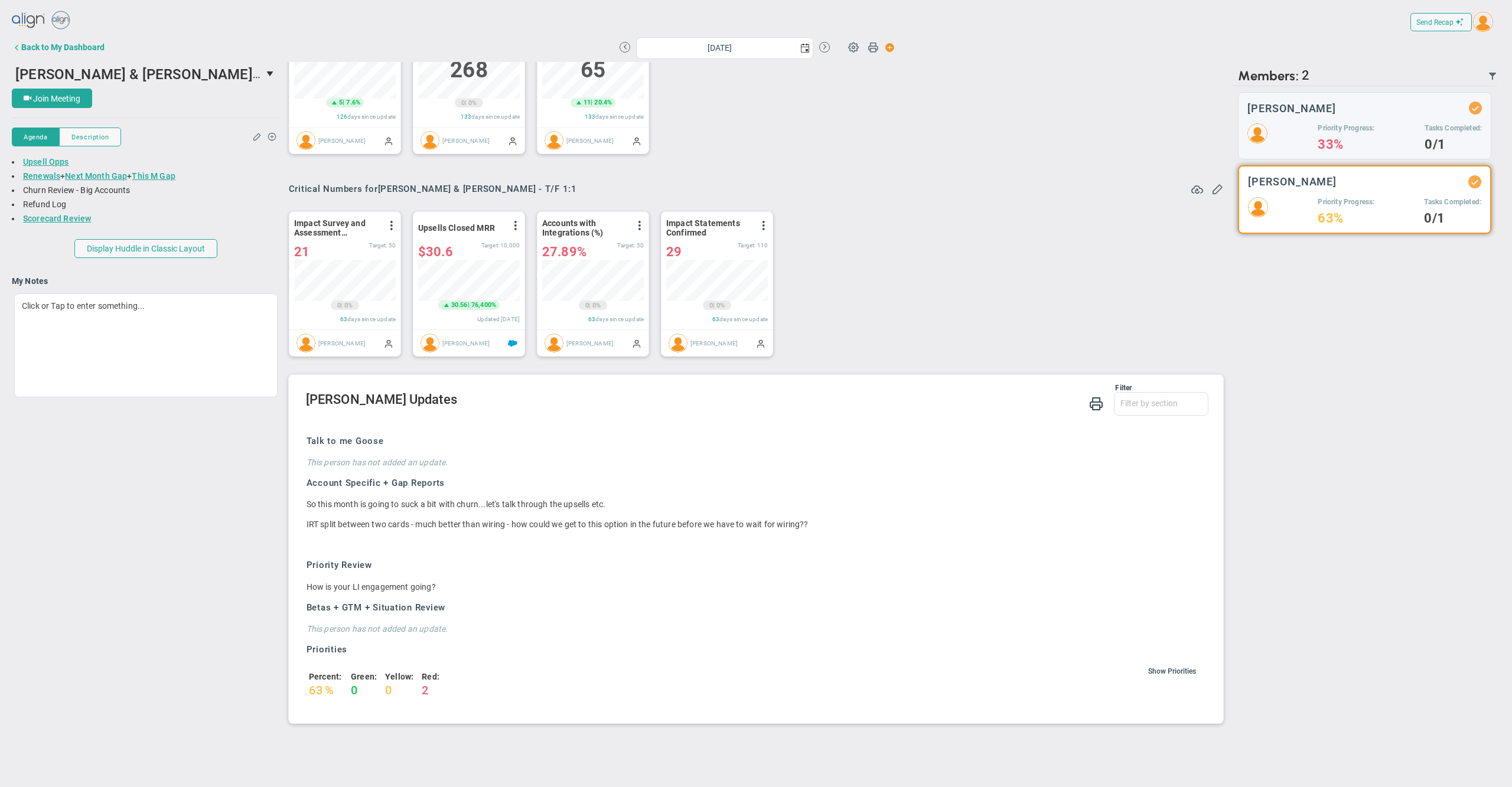
click at [1300, 436] on div "There are no members currently in the Huddle. There are no members with updates…" at bounding box center [1365, 409] width 265 height 645
click at [1220, 479] on div "Who What When Filter Task Owners On Off Show Completed On Off Added [DATE] On O…" at bounding box center [756, 397] width 953 height 669
click at [1331, 440] on div "There are no members currently in the Huddle. There are no members with updates…" at bounding box center [1365, 409] width 265 height 645
click at [1298, 120] on div "[PERSON_NAME] Priority Progress: 33% Tasks Completed: 0/1" at bounding box center [1365, 125] width 254 height 67
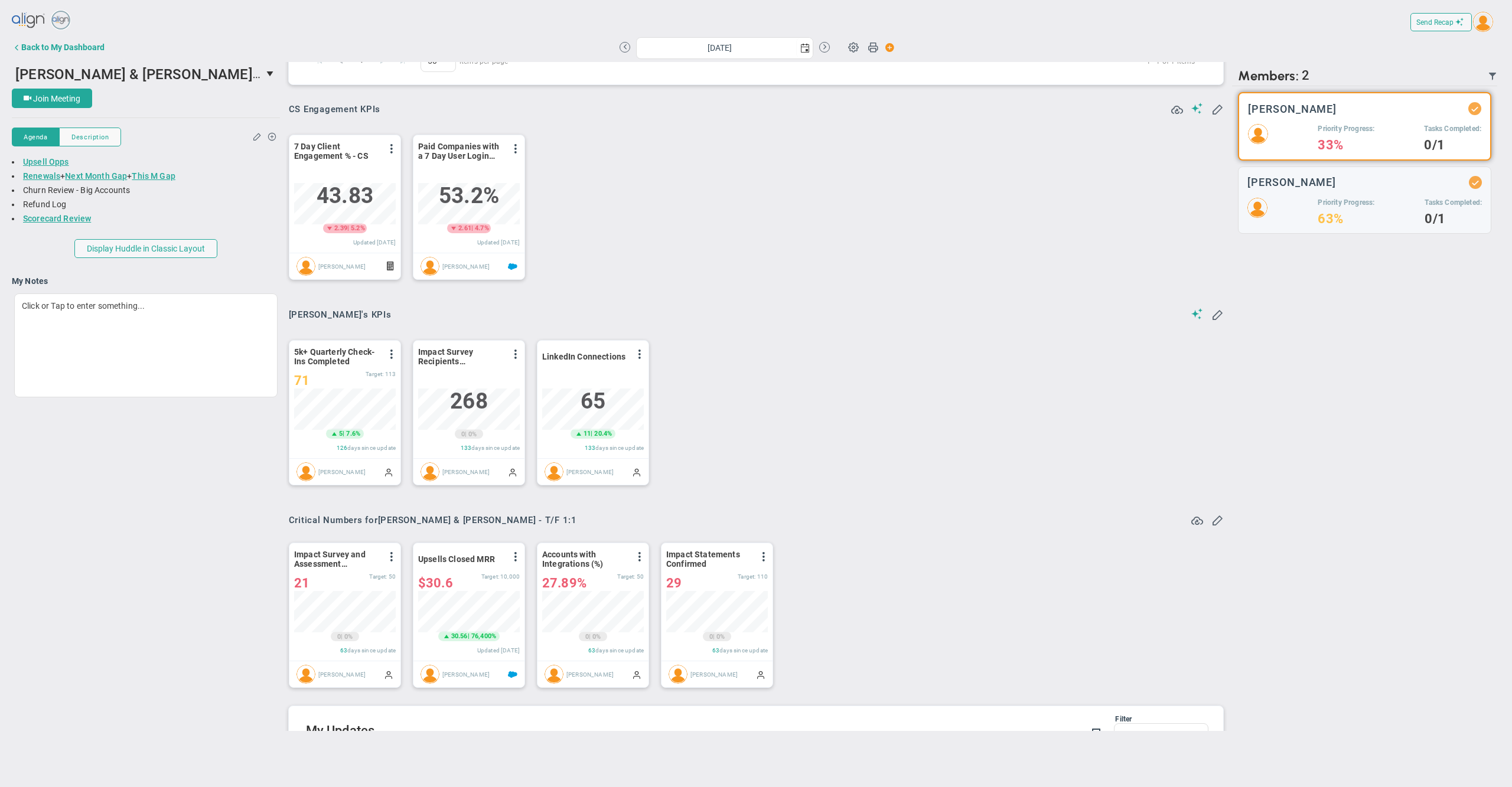
scroll to position [173, 0]
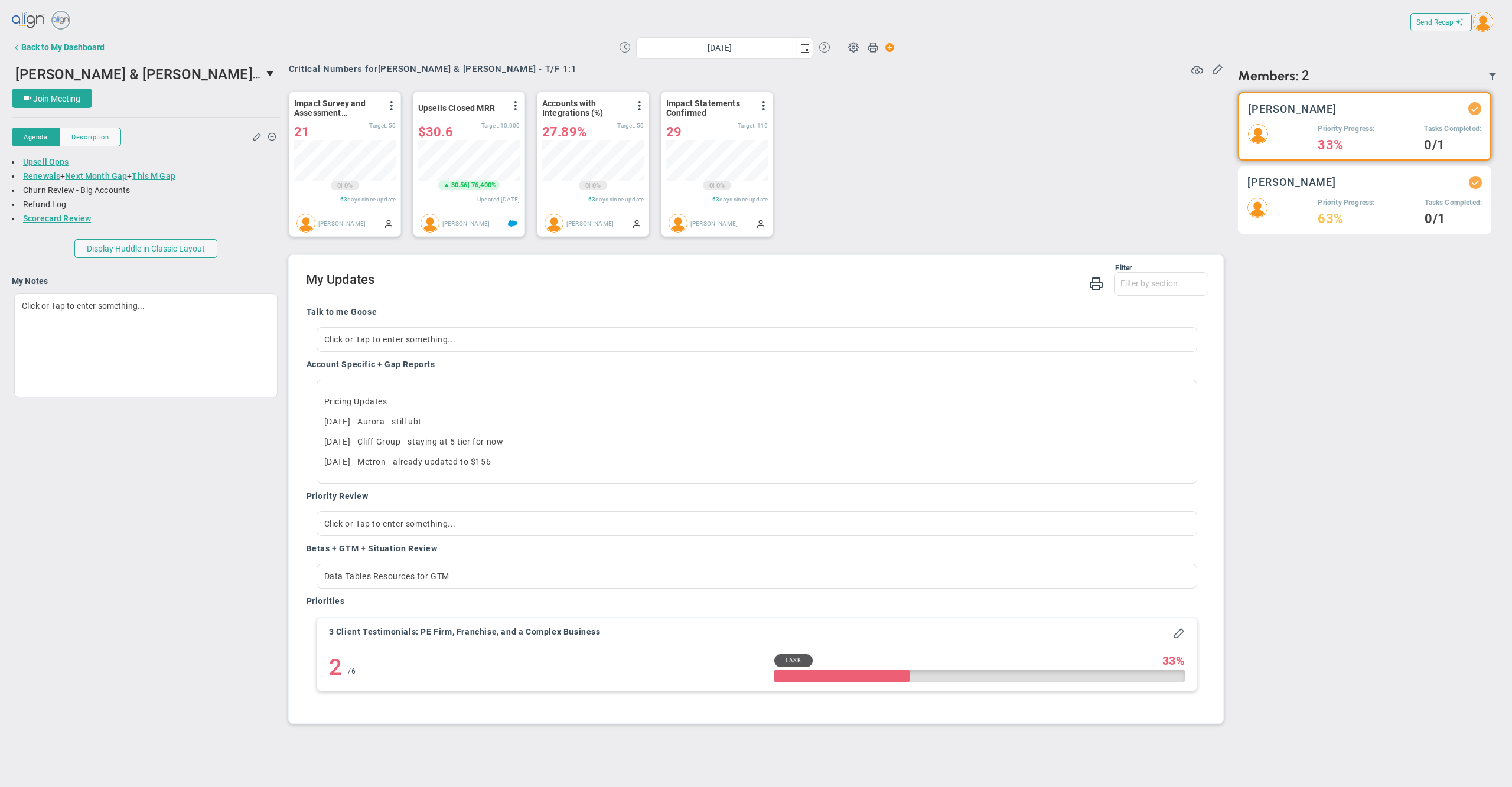
click at [1283, 198] on div "Priority Progress: 63% Tasks Completed: 0/1" at bounding box center [1365, 211] width 234 height 27
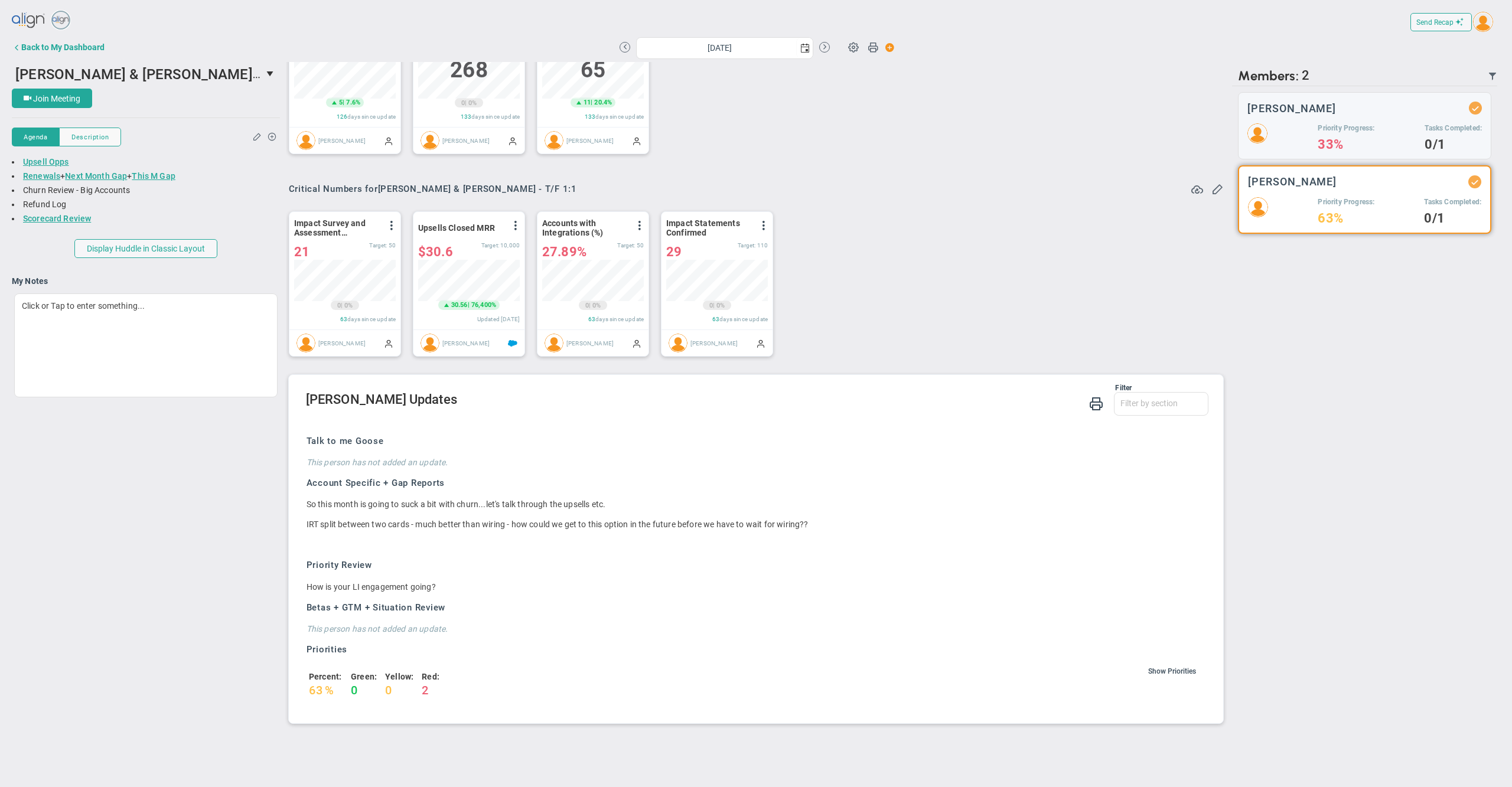
click at [1325, 405] on div "There are no members currently in the Huddle. There are no members with updates…" at bounding box center [1365, 409] width 265 height 645
click at [711, 409] on div "Filter Talk to me Goose Account Specific + Gap Reports Priority Review Betas + …" at bounding box center [758, 401] width 903 height 34
click at [1309, 123] on div "[PERSON_NAME] Priority Progress: 33% Tasks Completed: 0/1" at bounding box center [1365, 125] width 254 height 67
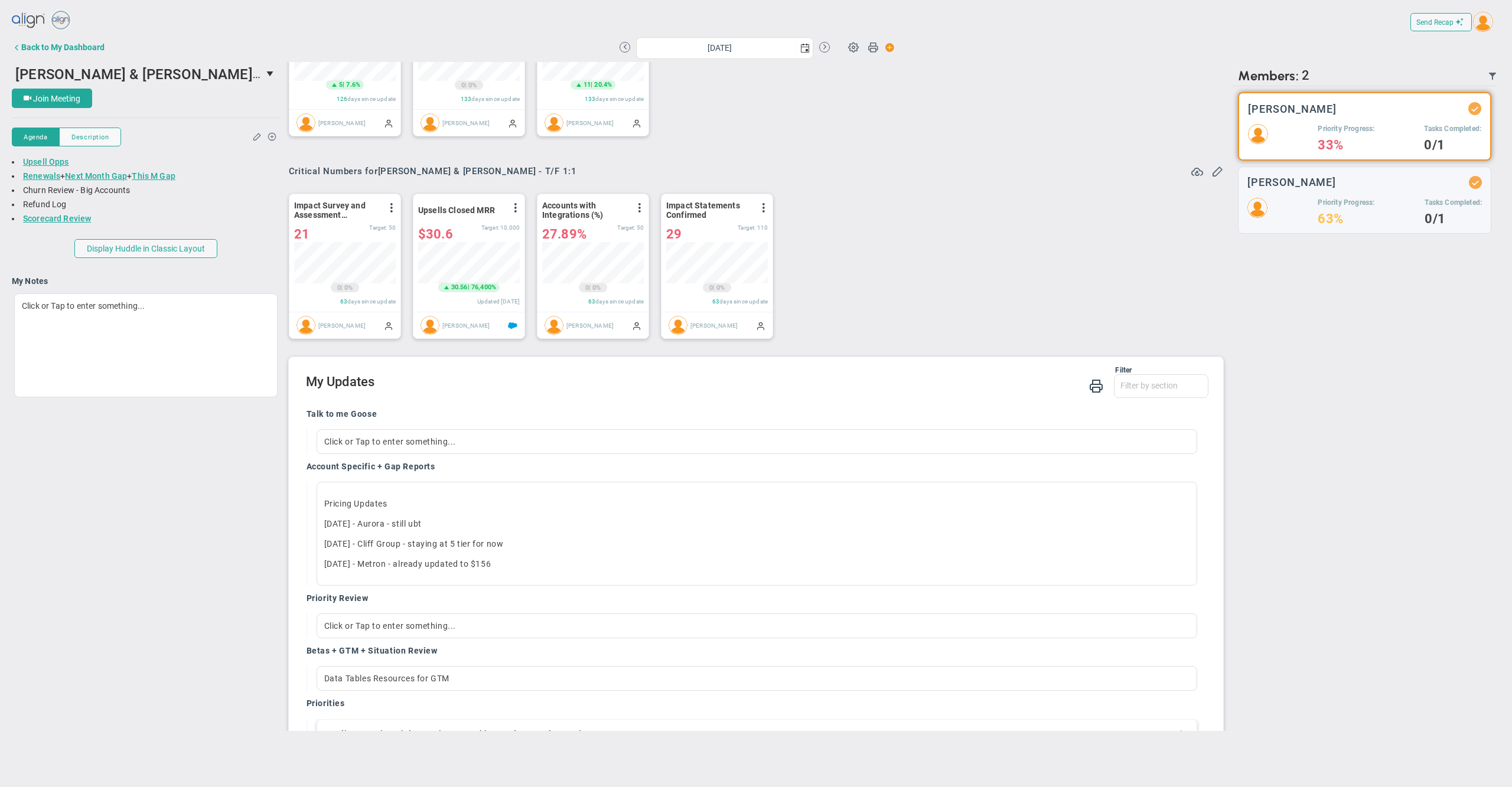
scroll to position [646, 0]
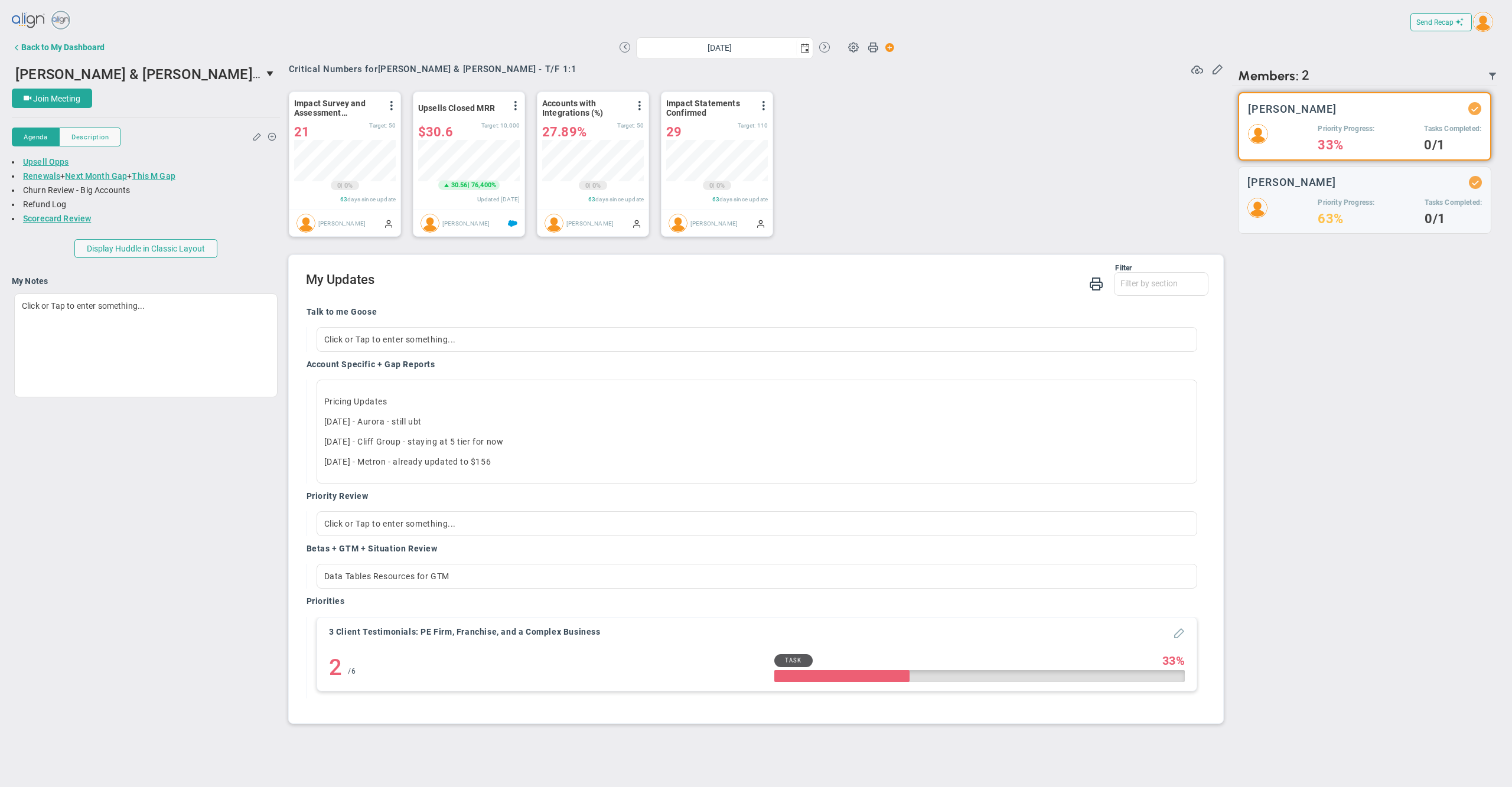
click at [1173, 634] on span at bounding box center [1179, 632] width 12 height 12
type input "3 Client Testimonials: PE Firm, Franchise, and a Complex Business"
radio input "true"
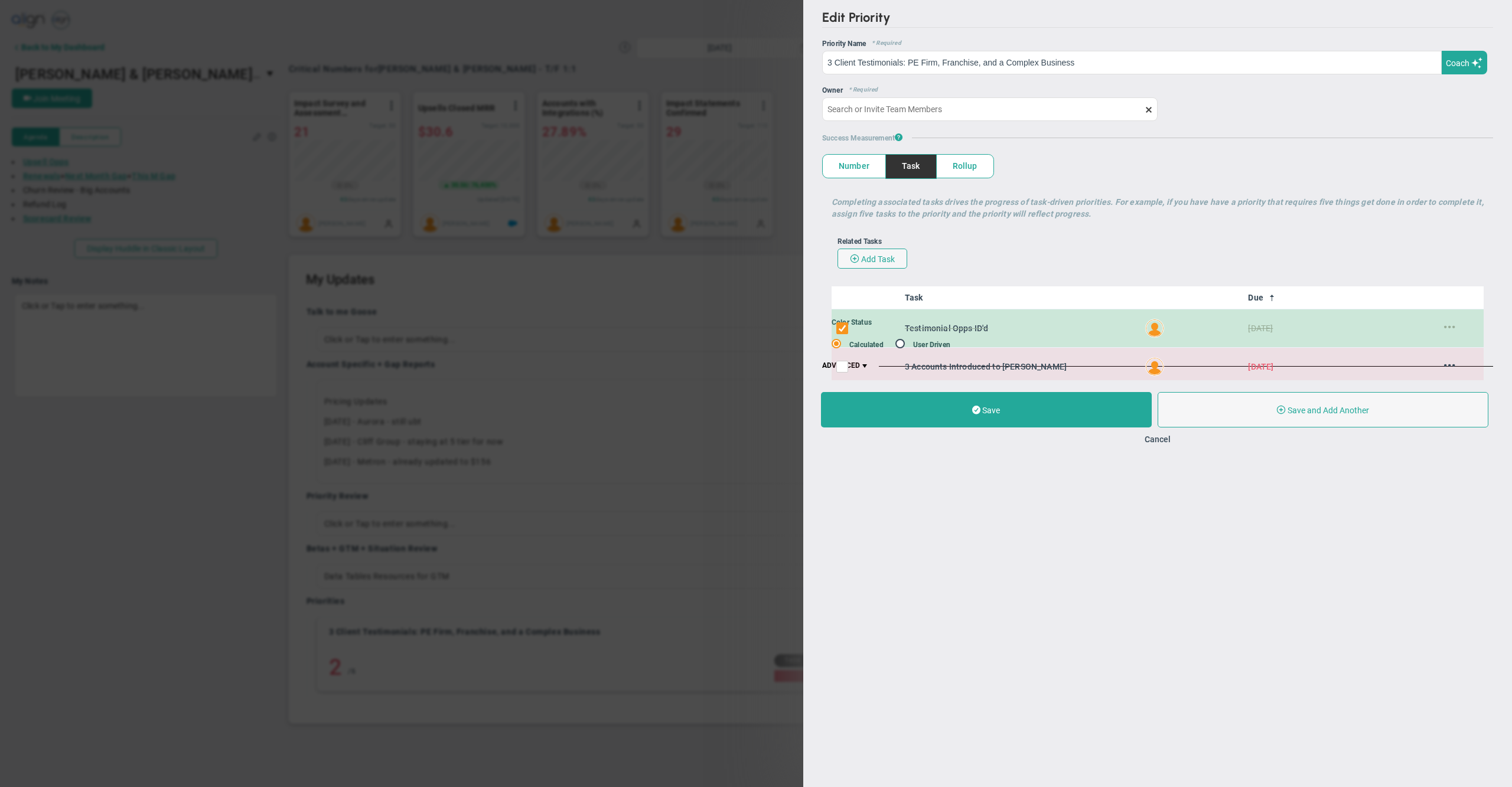
type input "[PERSON_NAME]"
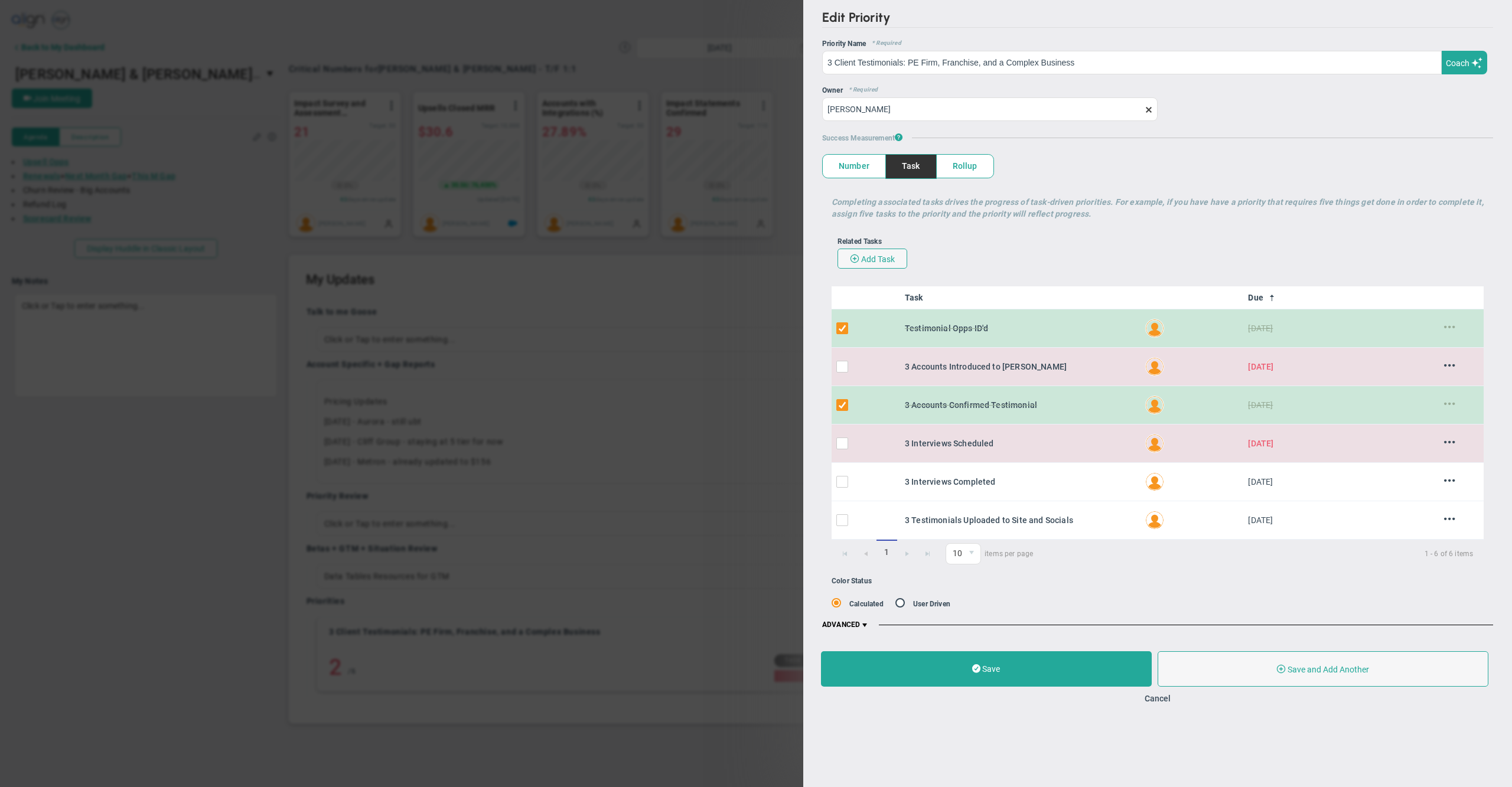
click at [1097, 251] on div "Related Tasks Add Task" at bounding box center [1158, 253] width 653 height 43
click at [811, 401] on div "Edit Priority OKR Name Priority Name 3 Client Testimonials: PE Firm, Franchise,…" at bounding box center [1157, 320] width 709 height 640
click at [1136, 585] on div "Color Status" at bounding box center [1030, 581] width 397 height 8
click at [1135, 585] on div "Color Status" at bounding box center [1030, 581] width 397 height 8
